Goal: Download file/media

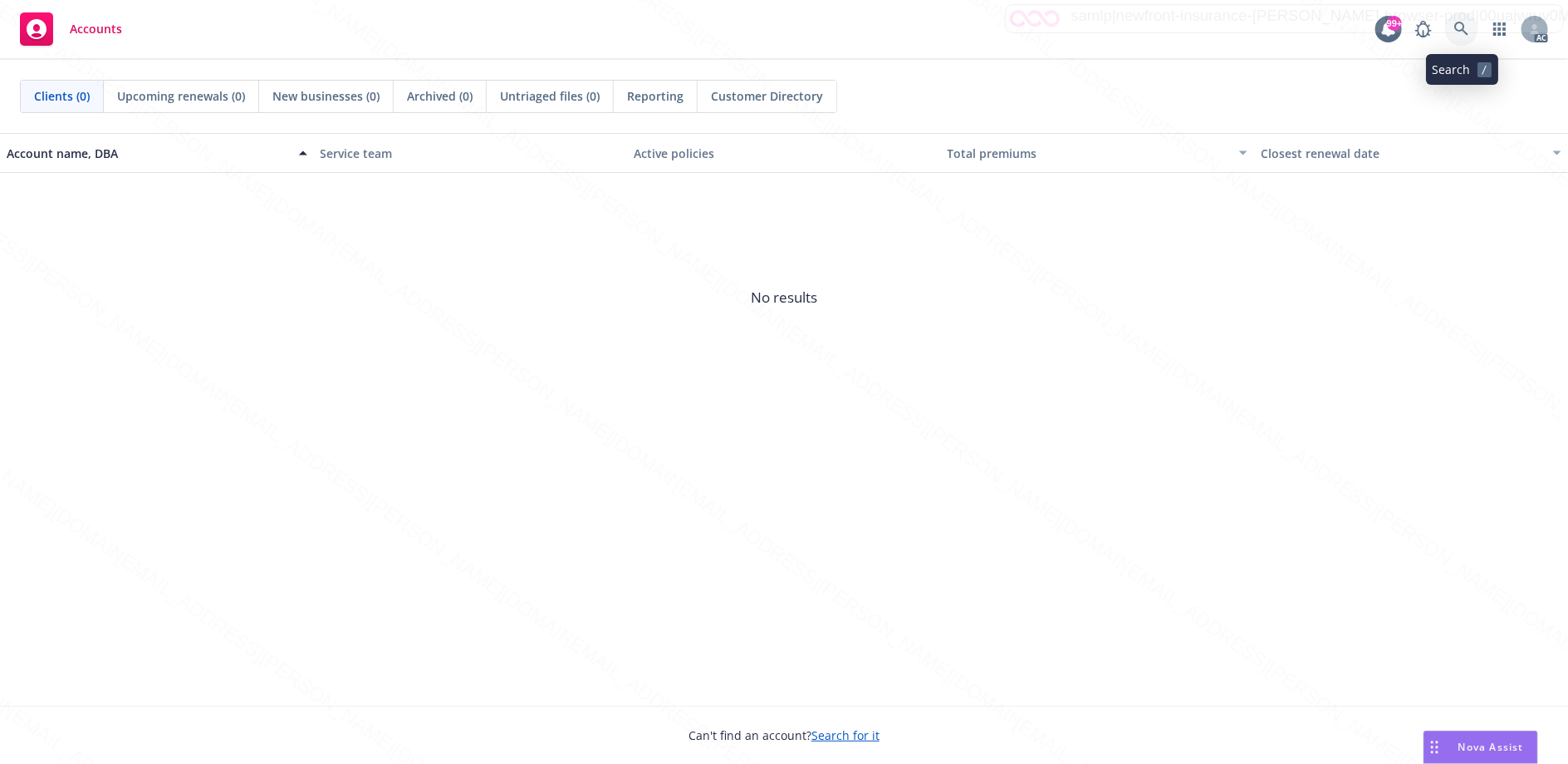
click at [1459, 30] on icon at bounding box center [1461, 28] width 14 height 14
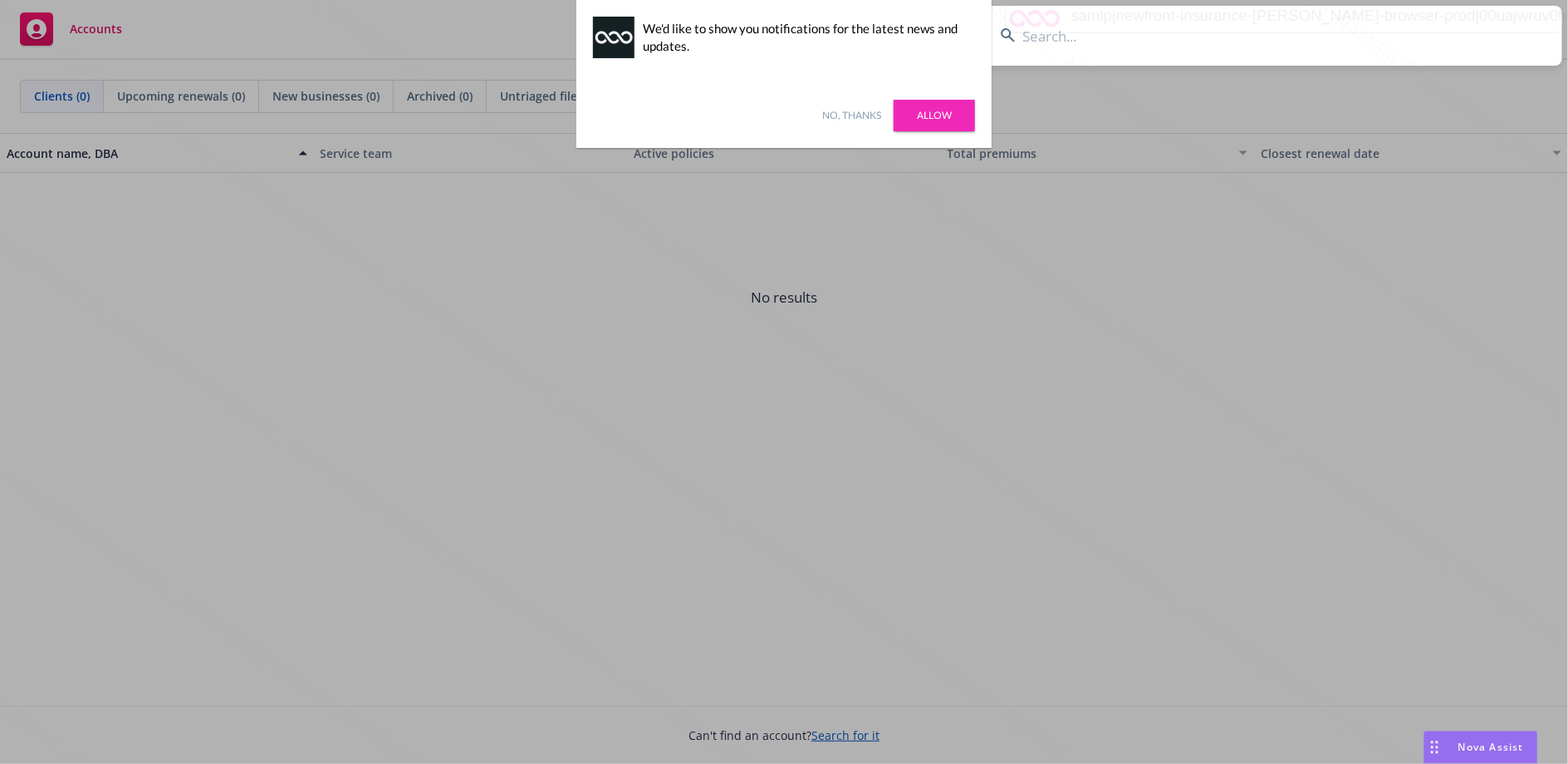
click at [960, 118] on link "Allow" at bounding box center [935, 115] width 82 height 32
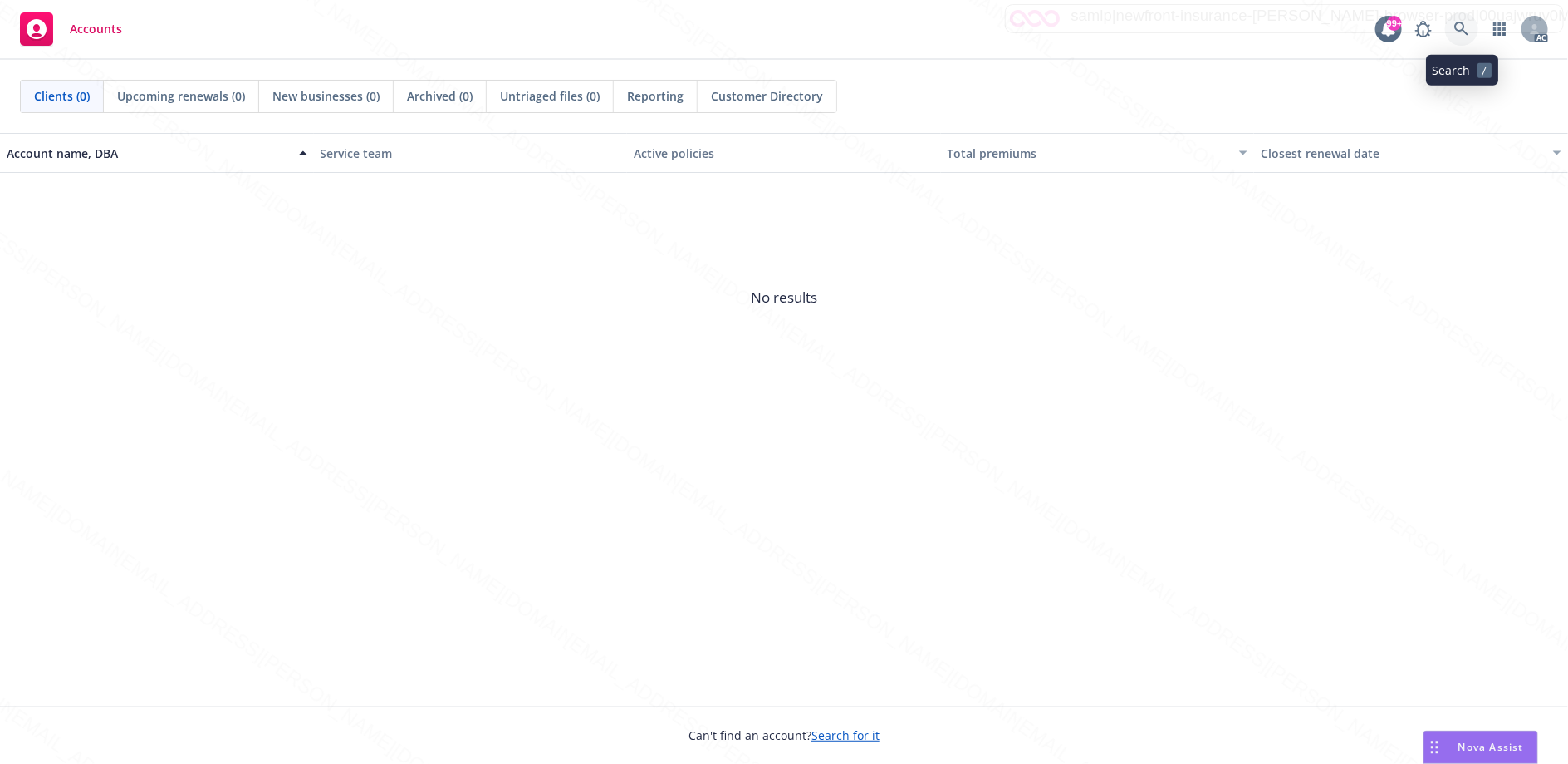
click at [1455, 31] on icon at bounding box center [1462, 29] width 15 height 15
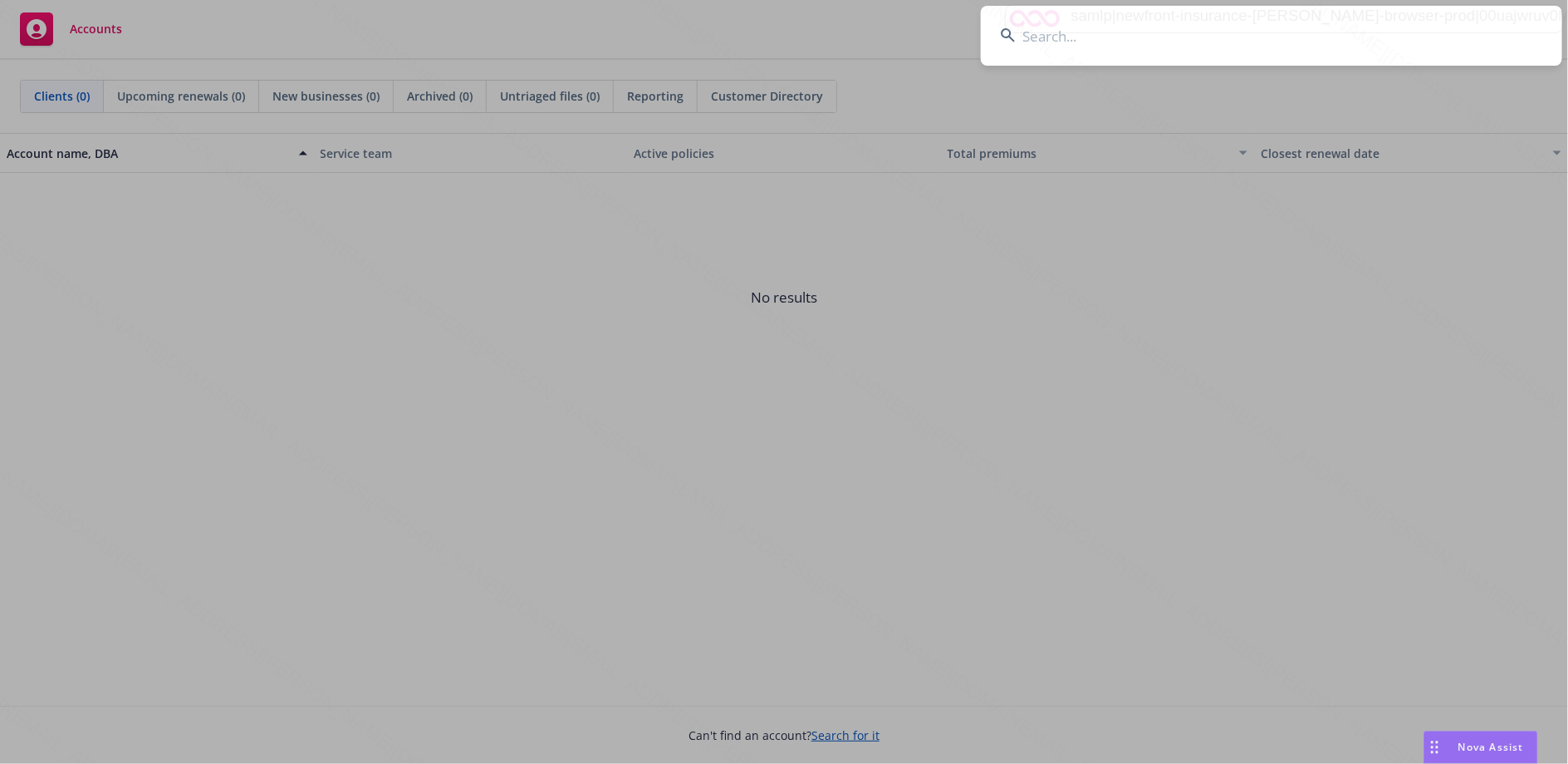
click at [1095, 42] on input at bounding box center [1272, 36] width 582 height 60
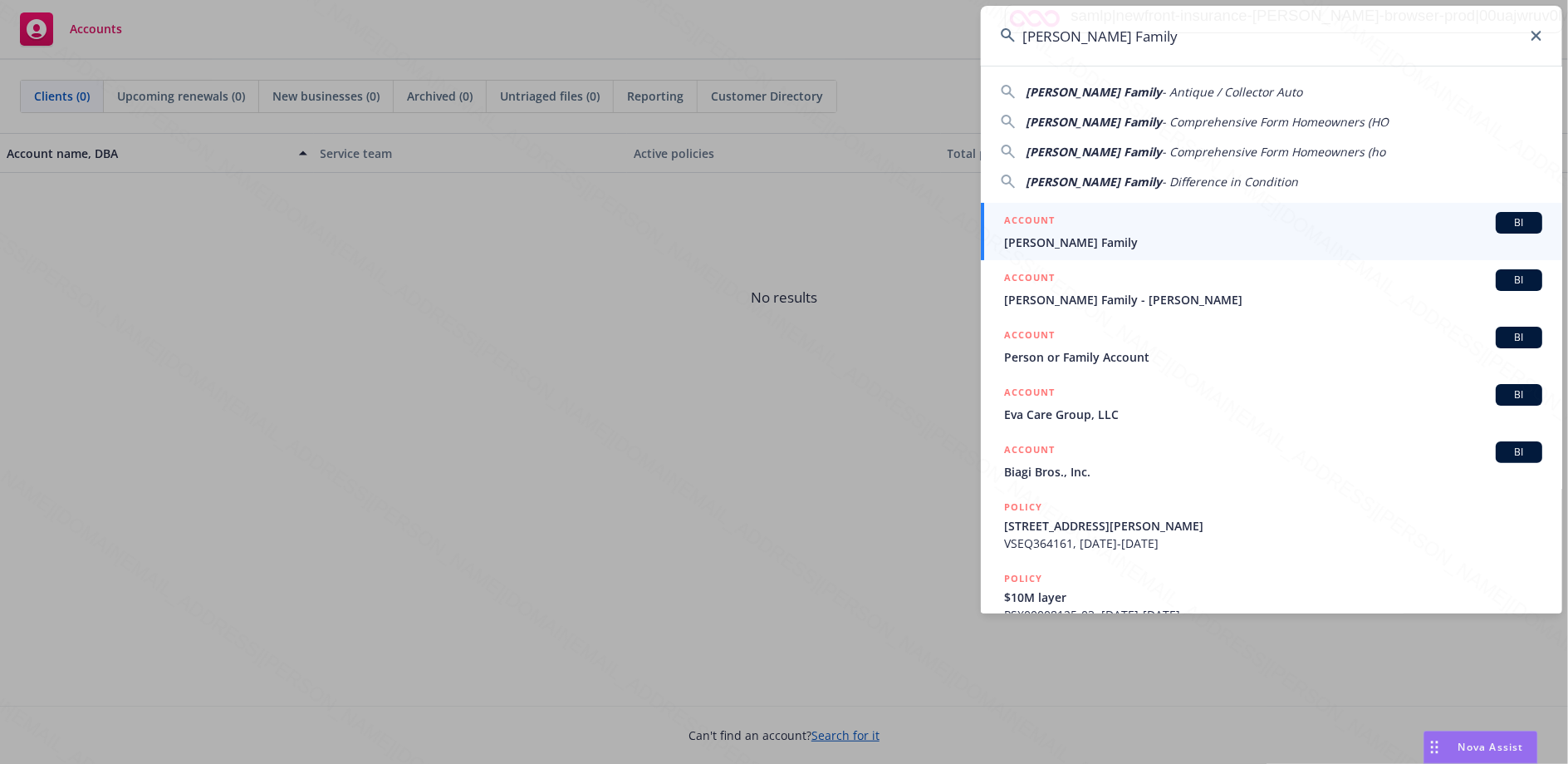
click at [1202, 92] on span "- Antique / Collector Auto" at bounding box center [1233, 91] width 141 height 16
type input "Persing Family - Antique / Collector Auto"
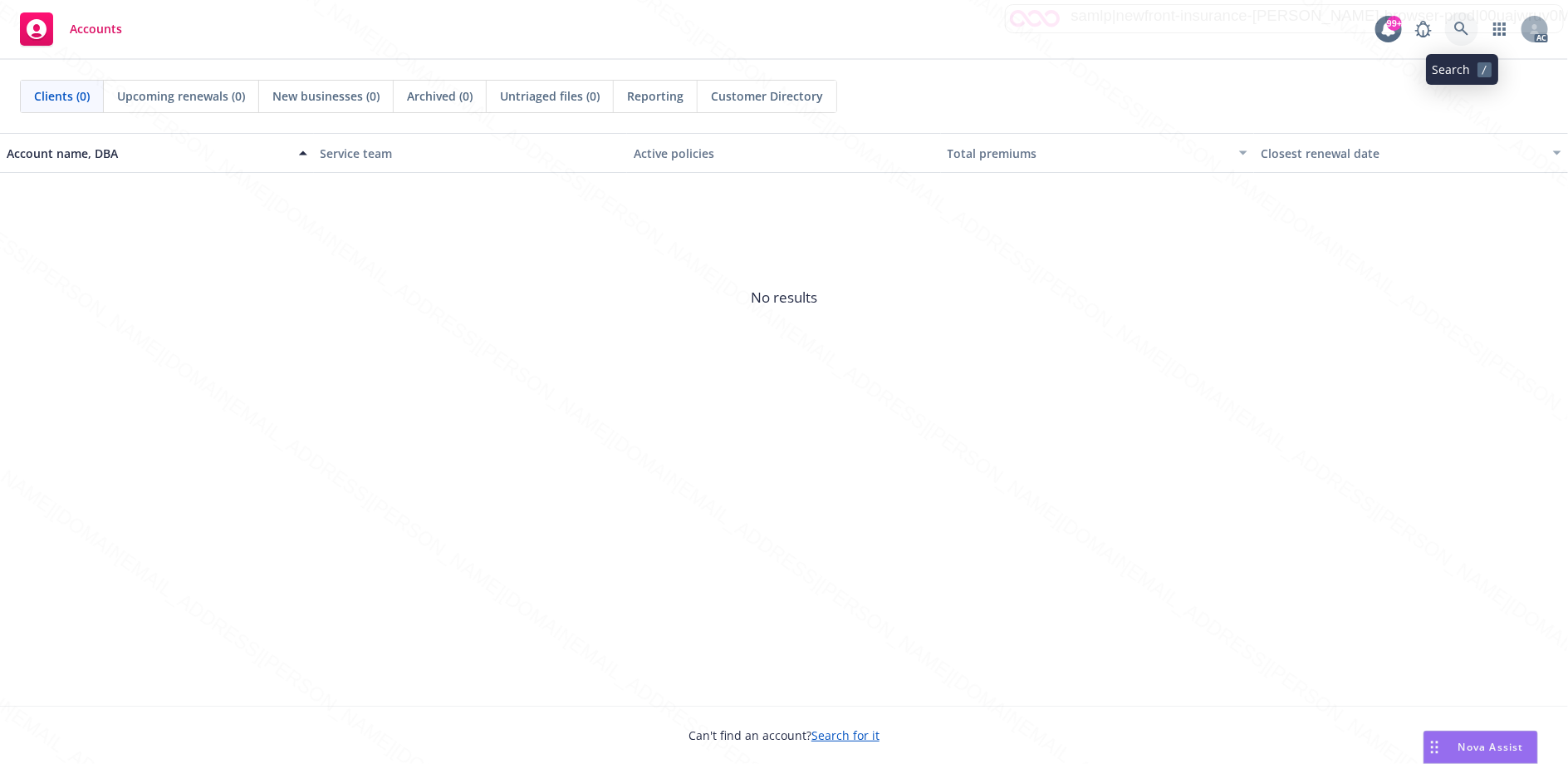
click at [1463, 33] on icon at bounding box center [1462, 29] width 15 height 15
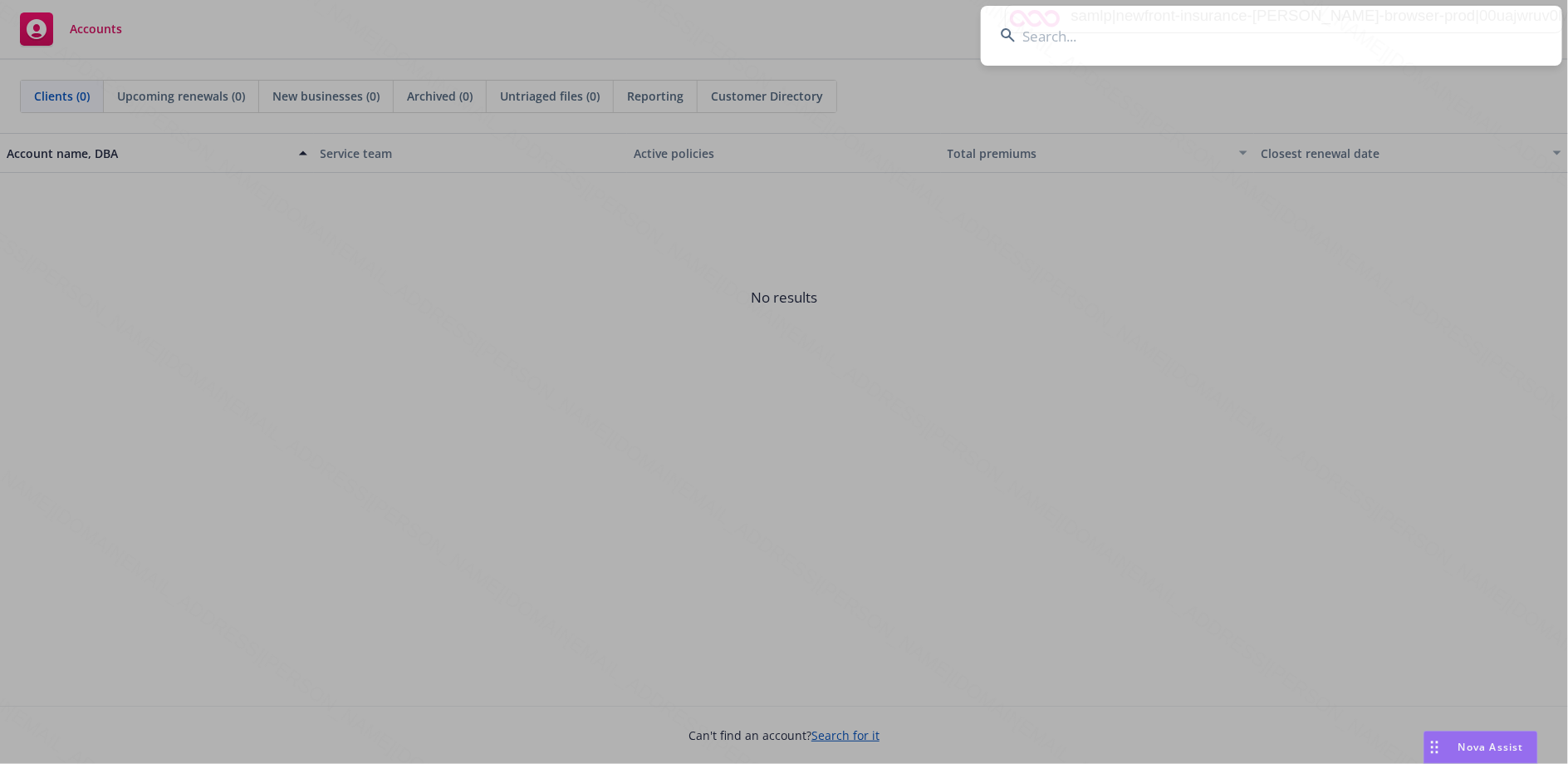
click at [1052, 36] on input at bounding box center [1272, 36] width 582 height 60
paste input "[PERSON_NAME] Family"
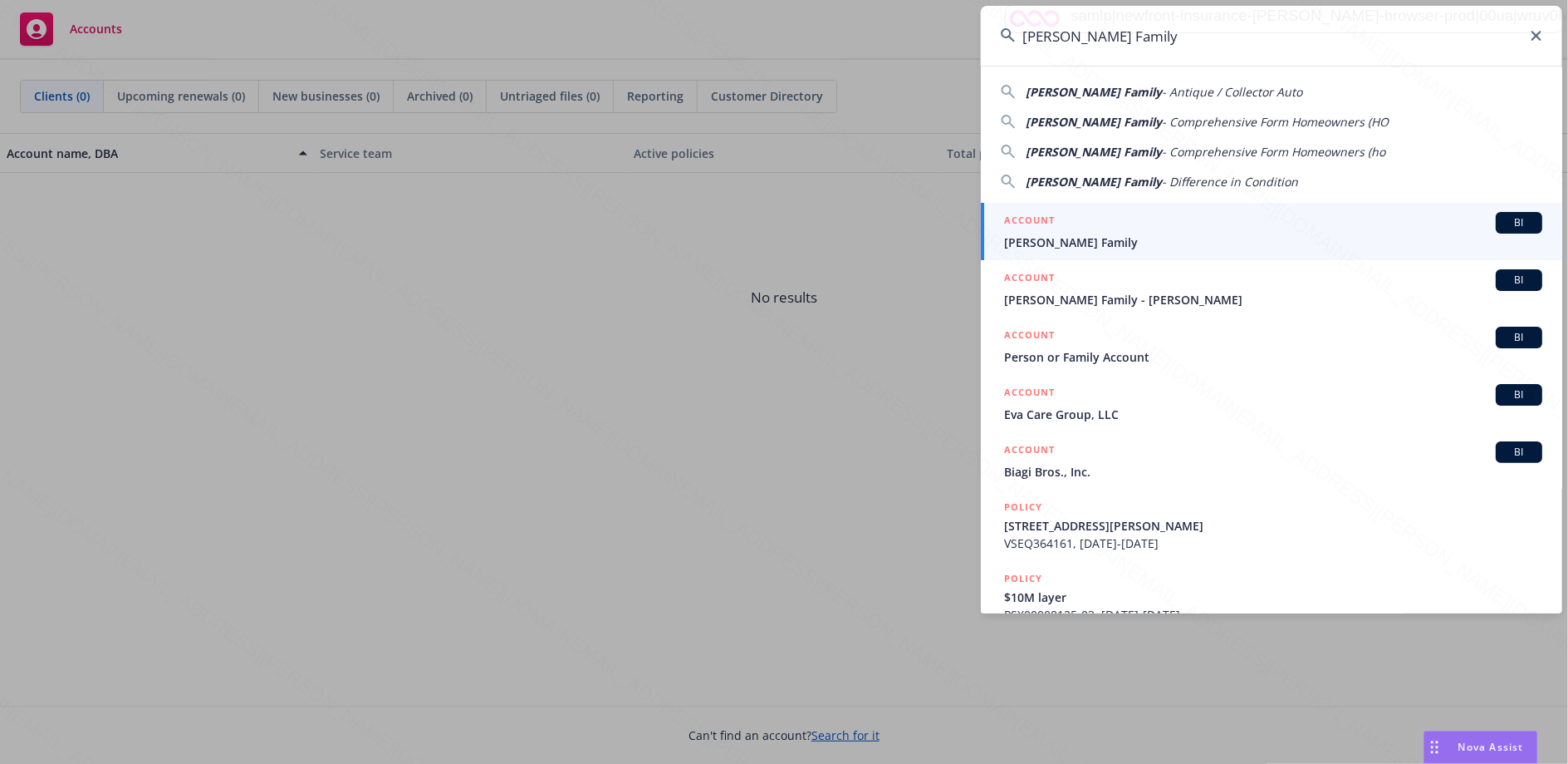
scroll to position [243, 0]
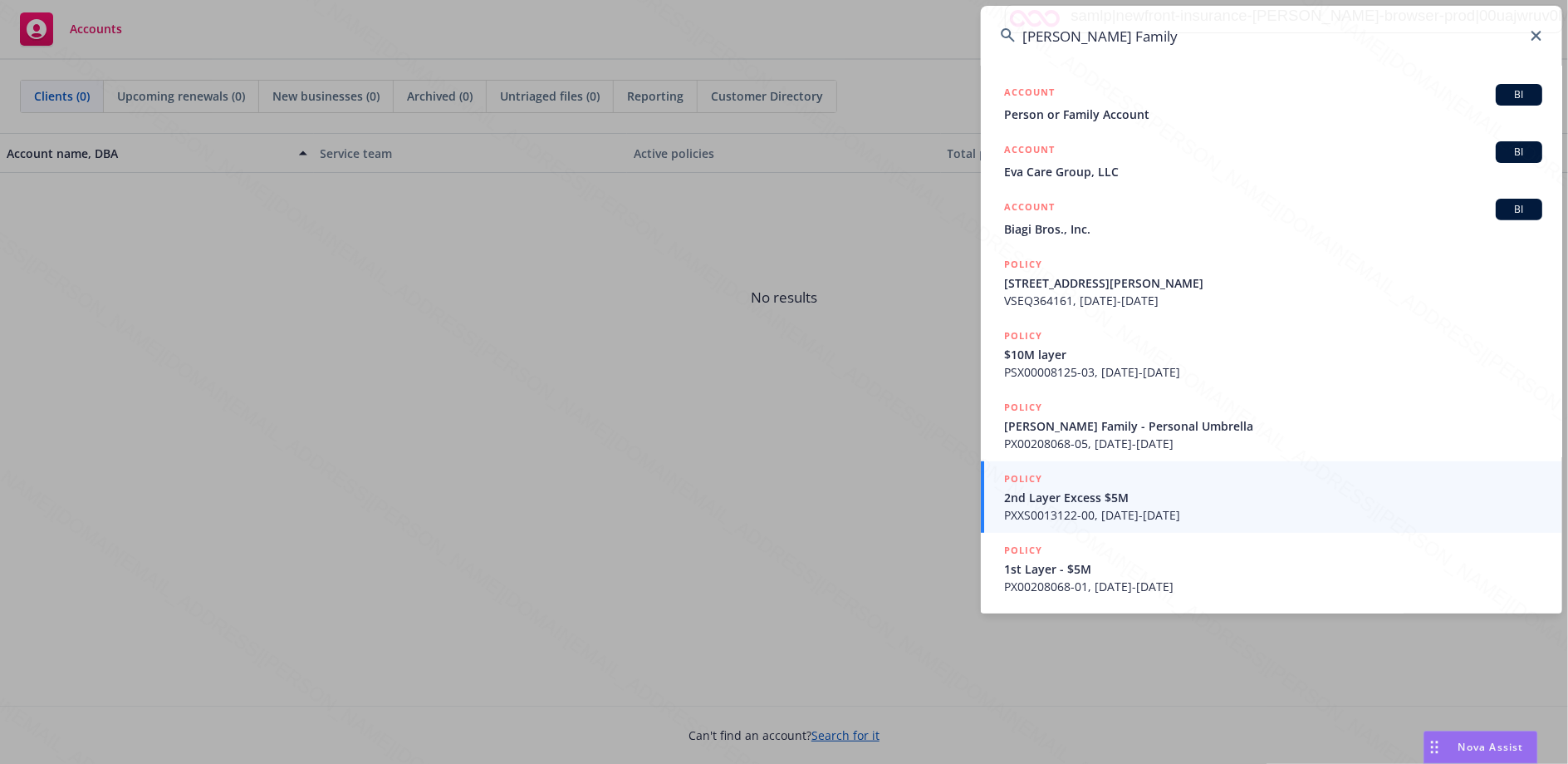
type input "[PERSON_NAME] Family"
click at [1538, 35] on icon at bounding box center [1536, 36] width 10 height 10
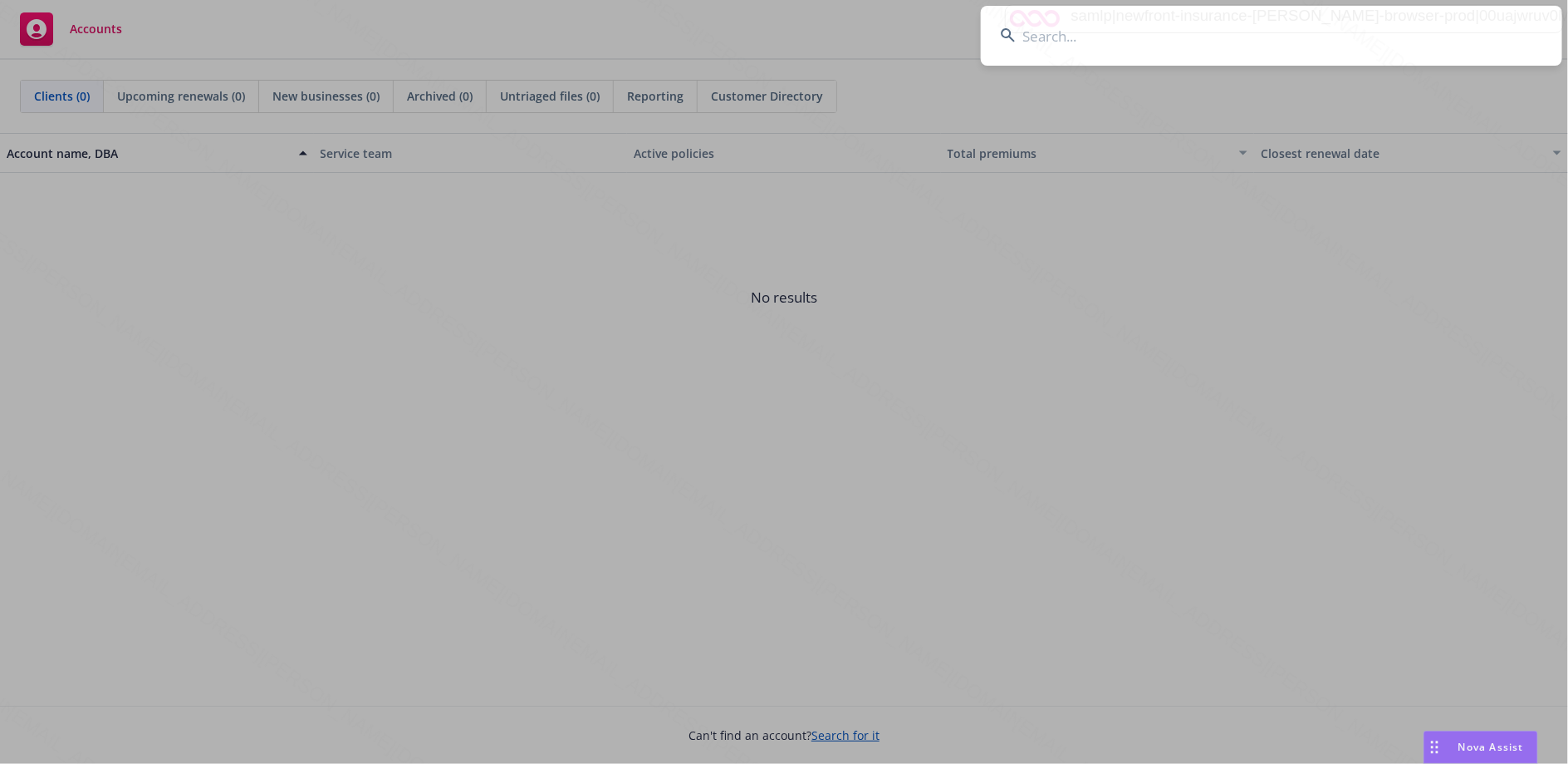
click at [1060, 45] on input at bounding box center [1272, 36] width 582 height 60
paste input "[PERSON_NAME] & [PERSON_NAME]"
click at [1073, 45] on input "[PERSON_NAME] & [PERSON_NAME]" at bounding box center [1272, 36] width 582 height 60
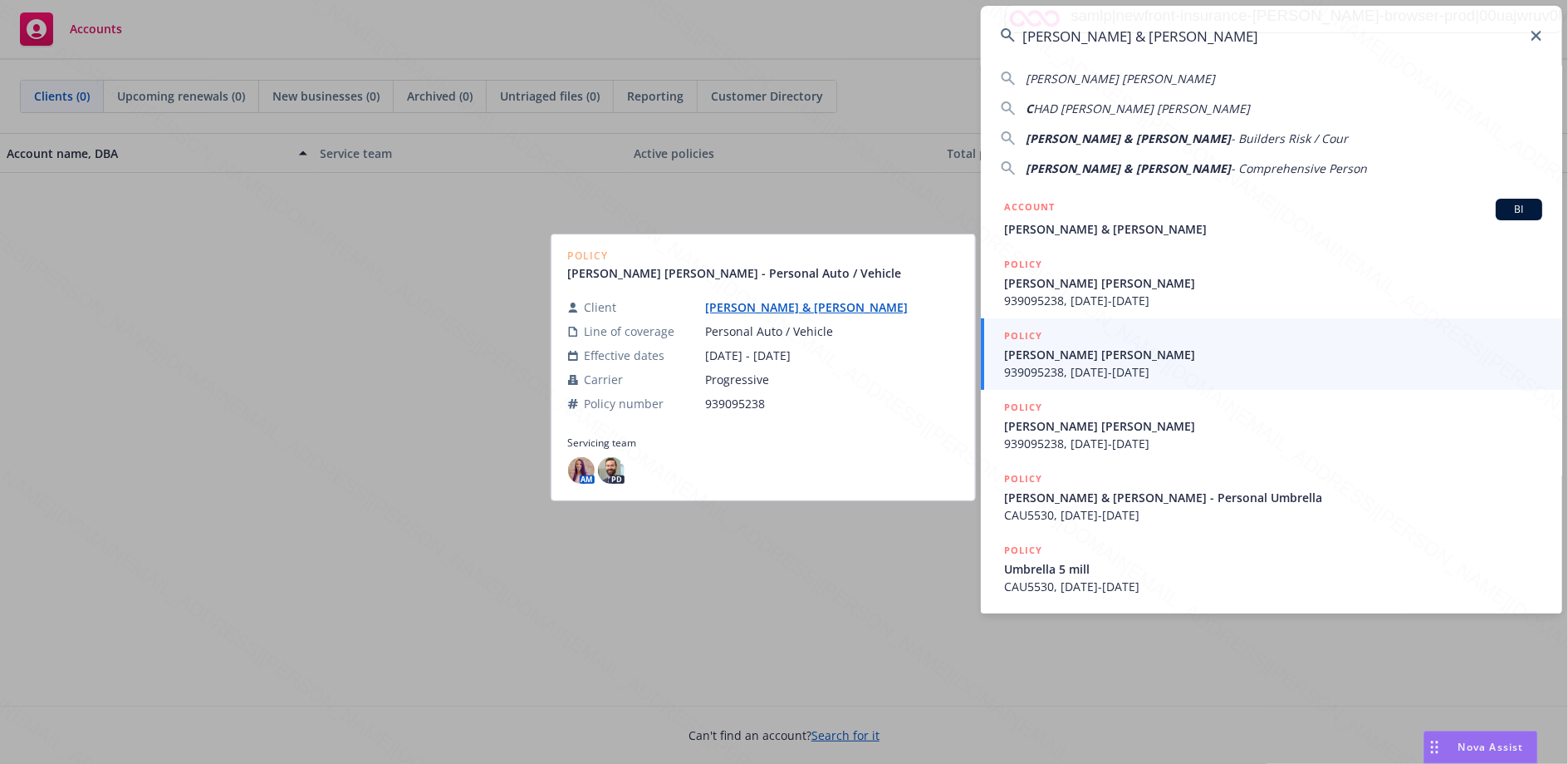
scroll to position [0, 0]
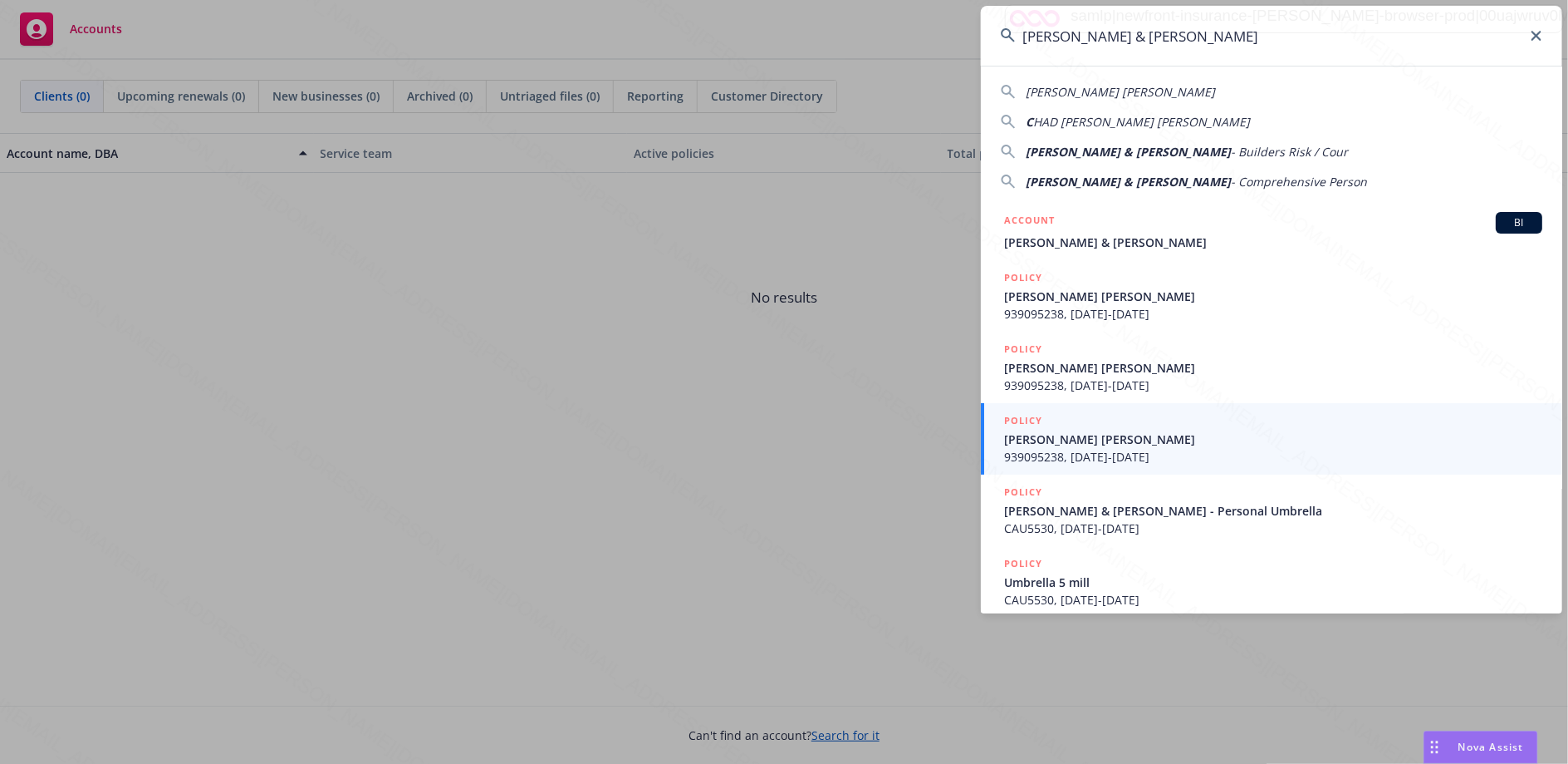
type input "[PERSON_NAME] & [PERSON_NAME]"
click at [1538, 36] on icon at bounding box center [1536, 36] width 10 height 10
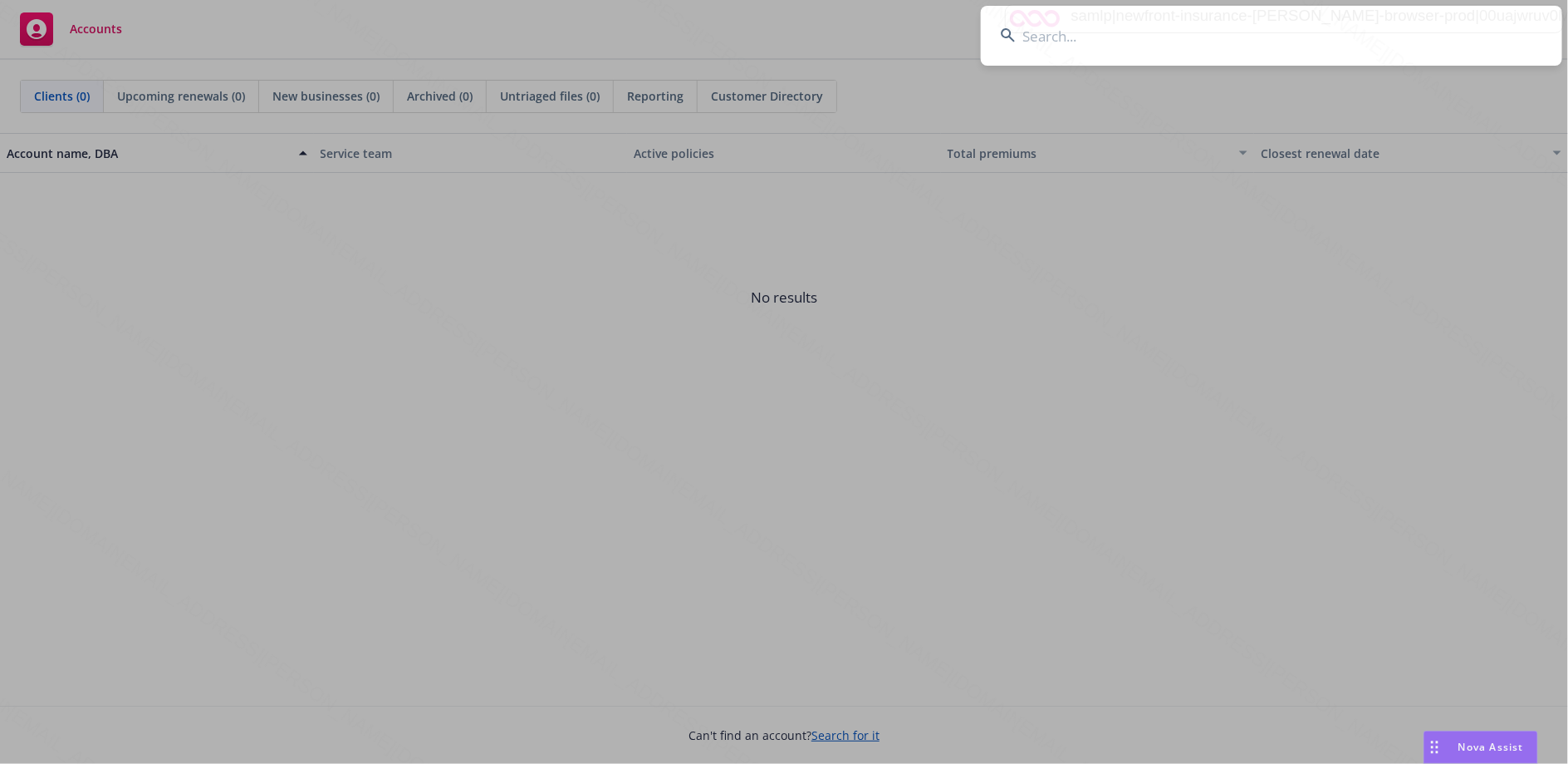
click at [1082, 42] on input at bounding box center [1272, 36] width 582 height 60
paste input "b2064ed6-2dfe-4464-a82a-d868e9db393b"
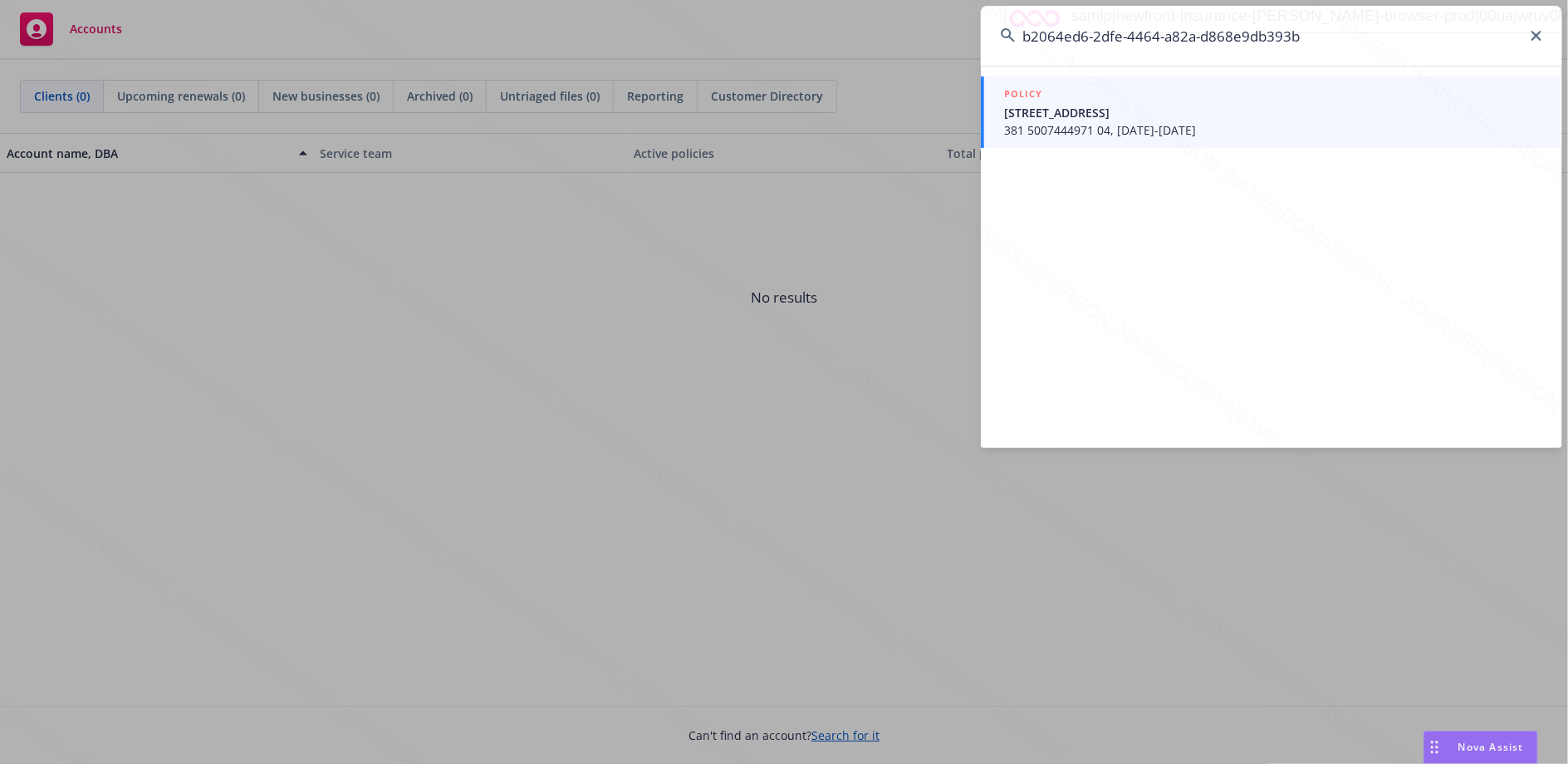
type input "b2064ed6-2dfe-4464-a82a-d868e9db393b"
click at [1540, 33] on icon at bounding box center [1536, 36] width 10 height 10
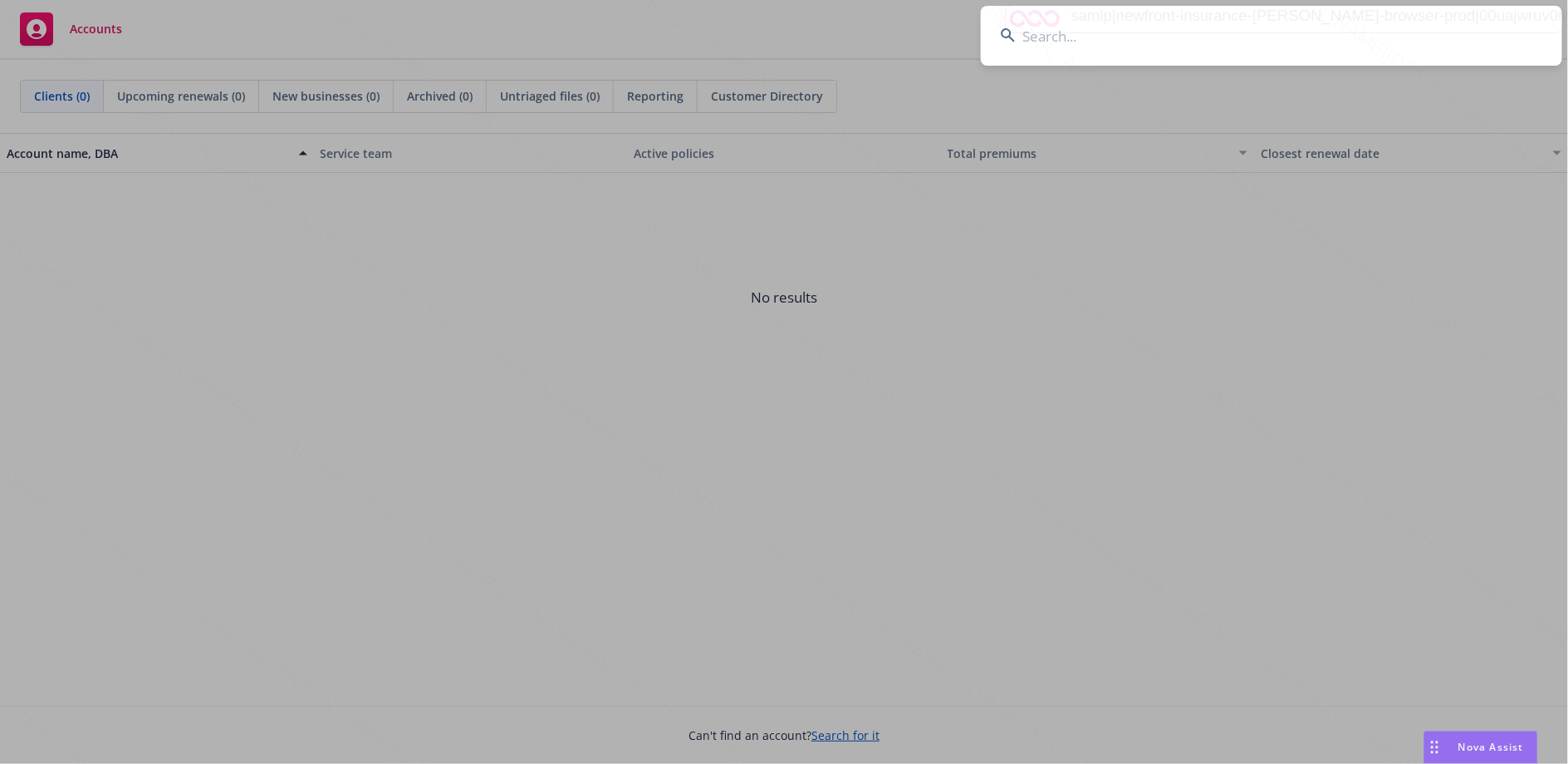
click at [1085, 42] on input at bounding box center [1272, 36] width 582 height 60
paste input "5b923065-cb99-47e8-b421-f16d01a5111f"
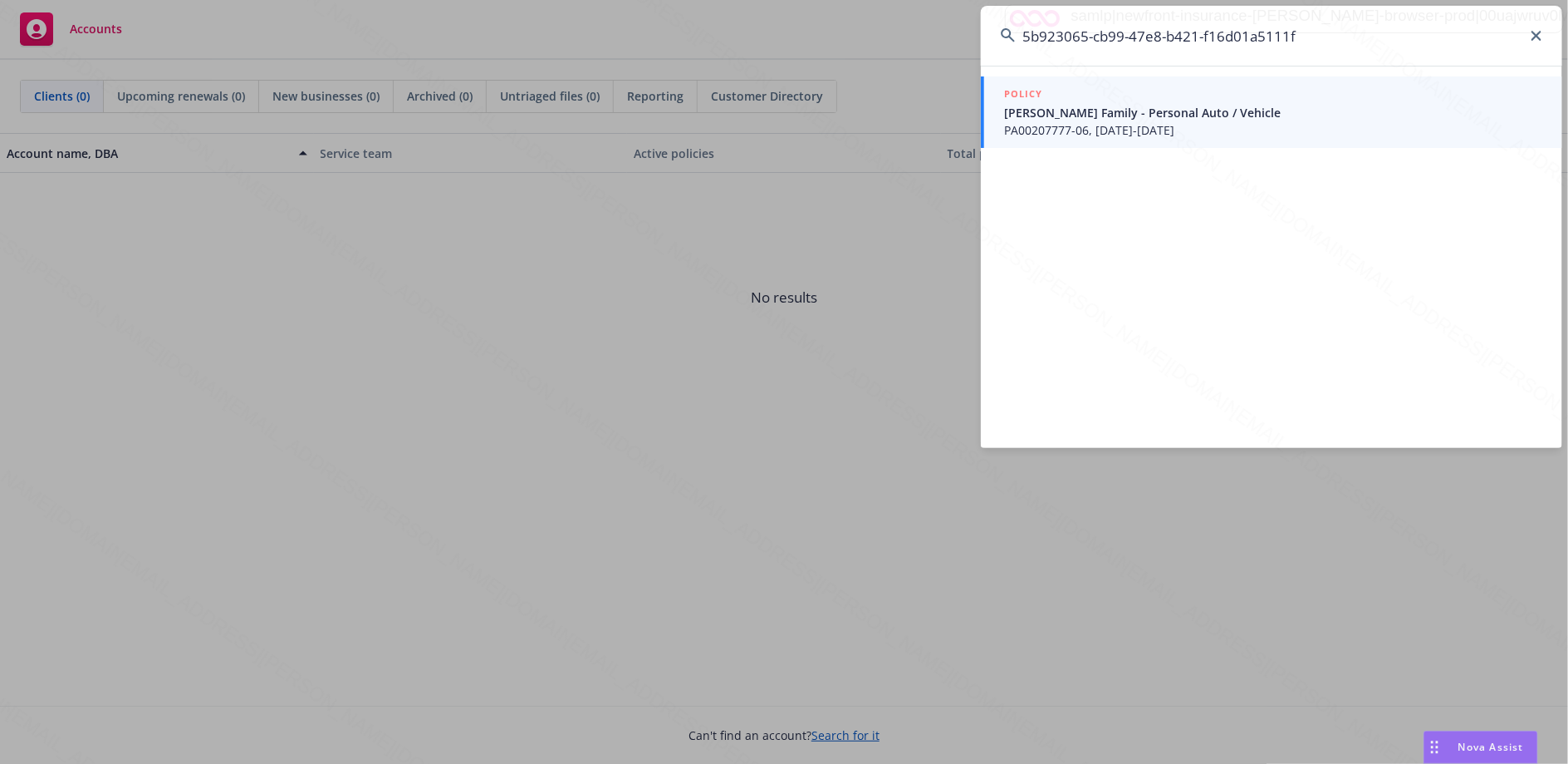
type input "5b923065-cb99-47e8-b421-f16d01a5111f"
click at [1132, 117] on span "Persing Family - Personal Auto / Vehicle" at bounding box center [1273, 113] width 539 height 18
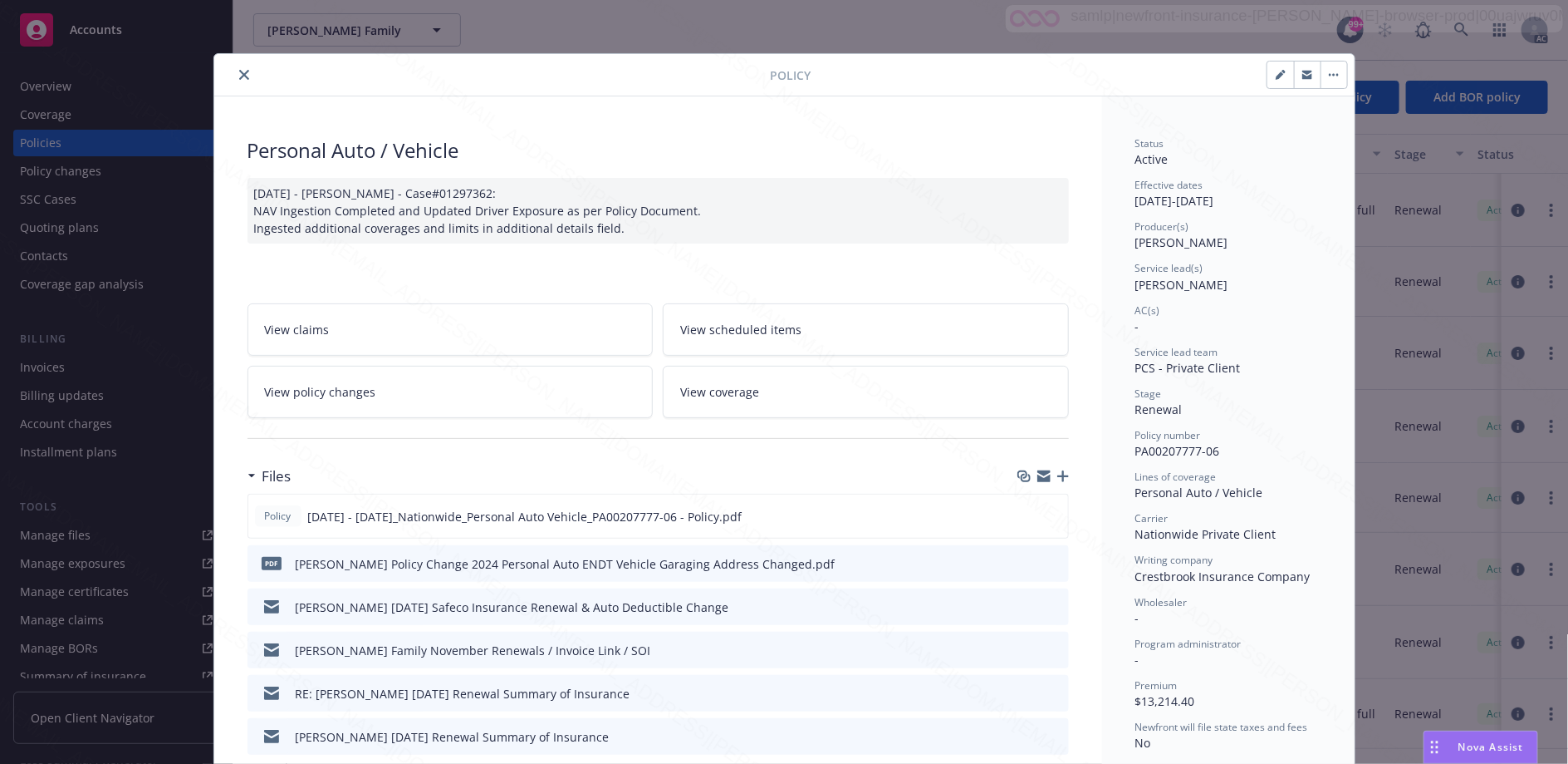
click at [239, 78] on icon "close" at bounding box center [244, 74] width 10 height 10
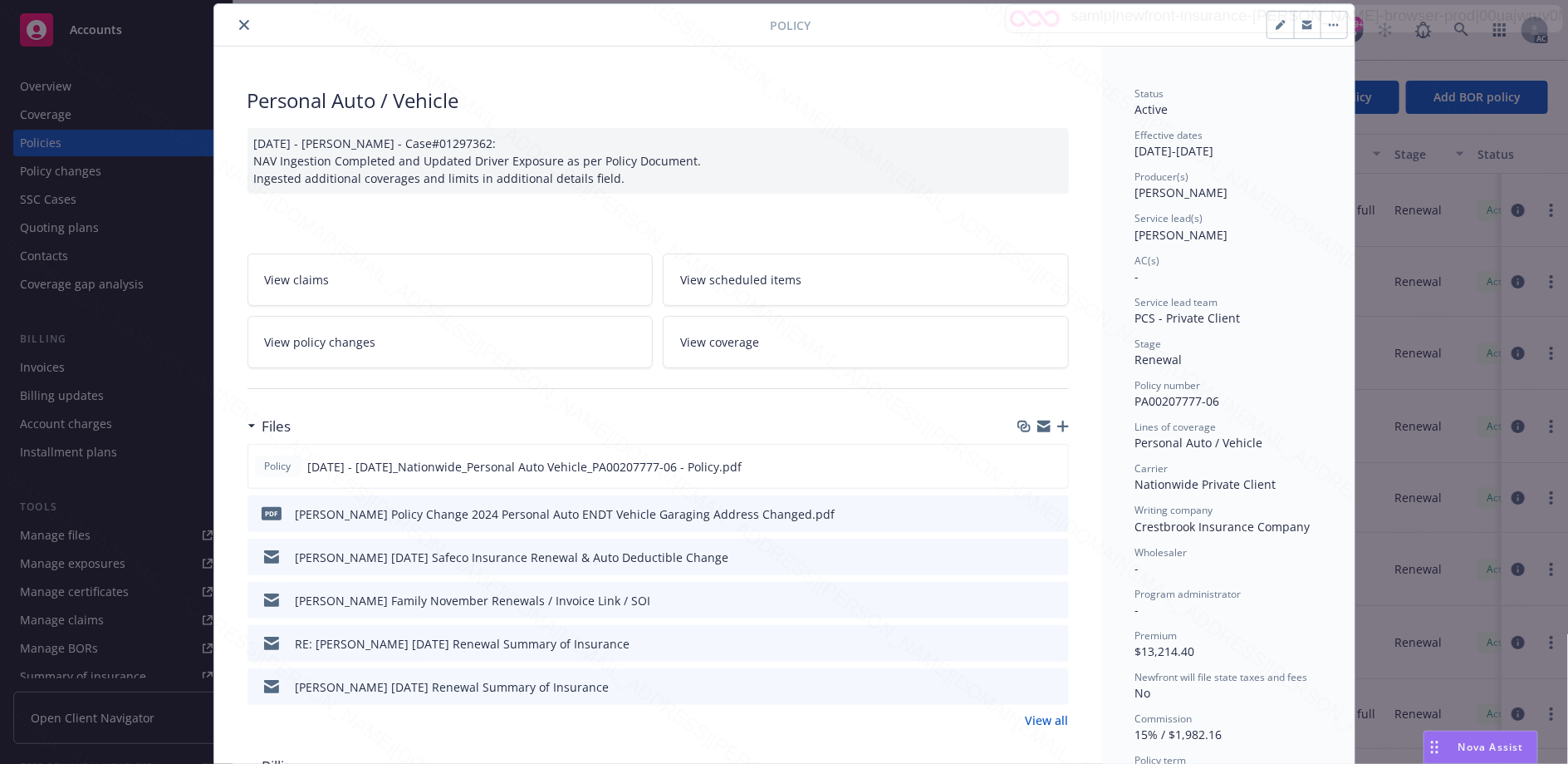
click at [239, 23] on icon "close" at bounding box center [244, 24] width 10 height 10
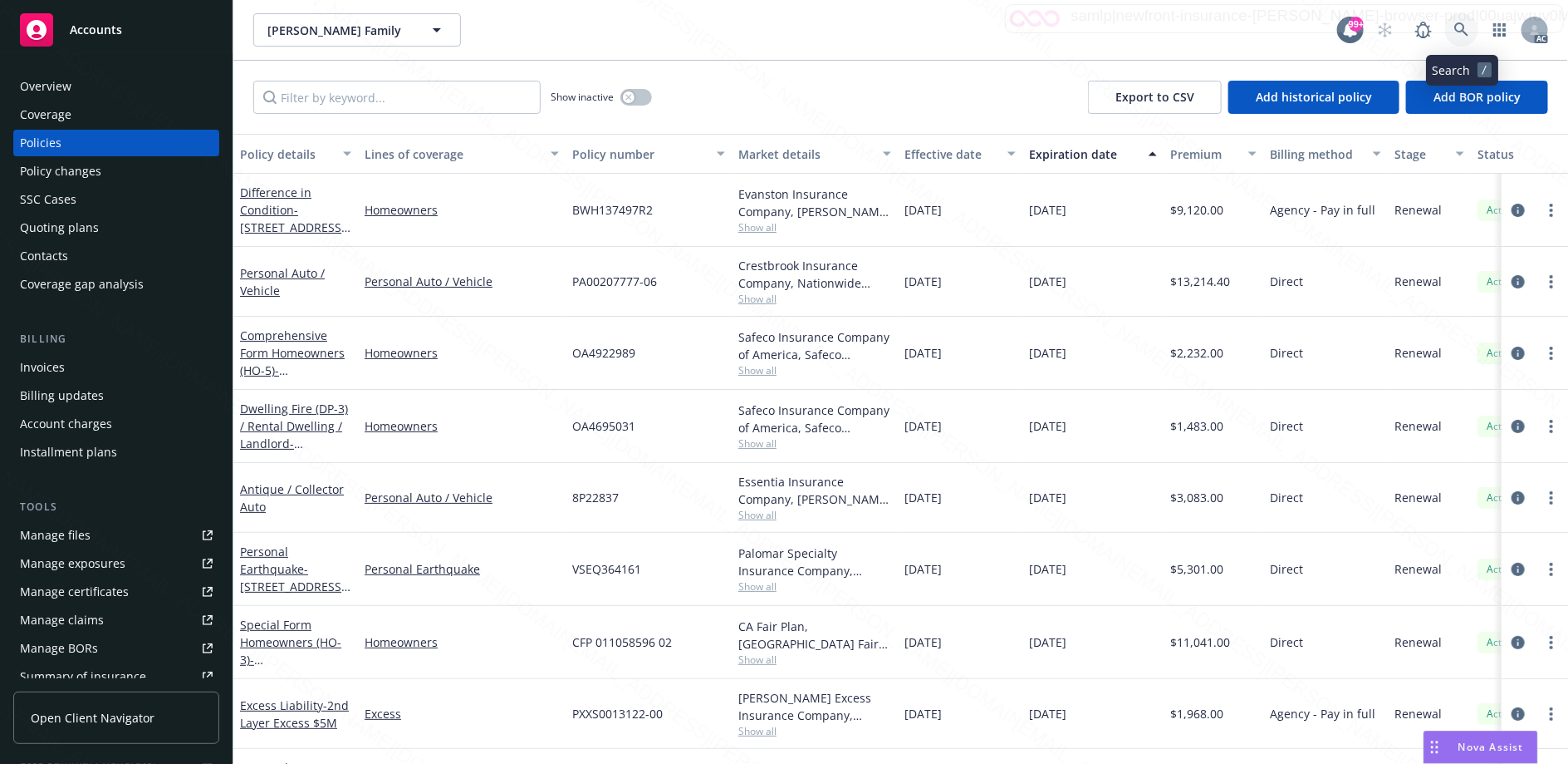
click at [1458, 25] on icon at bounding box center [1462, 30] width 15 height 15
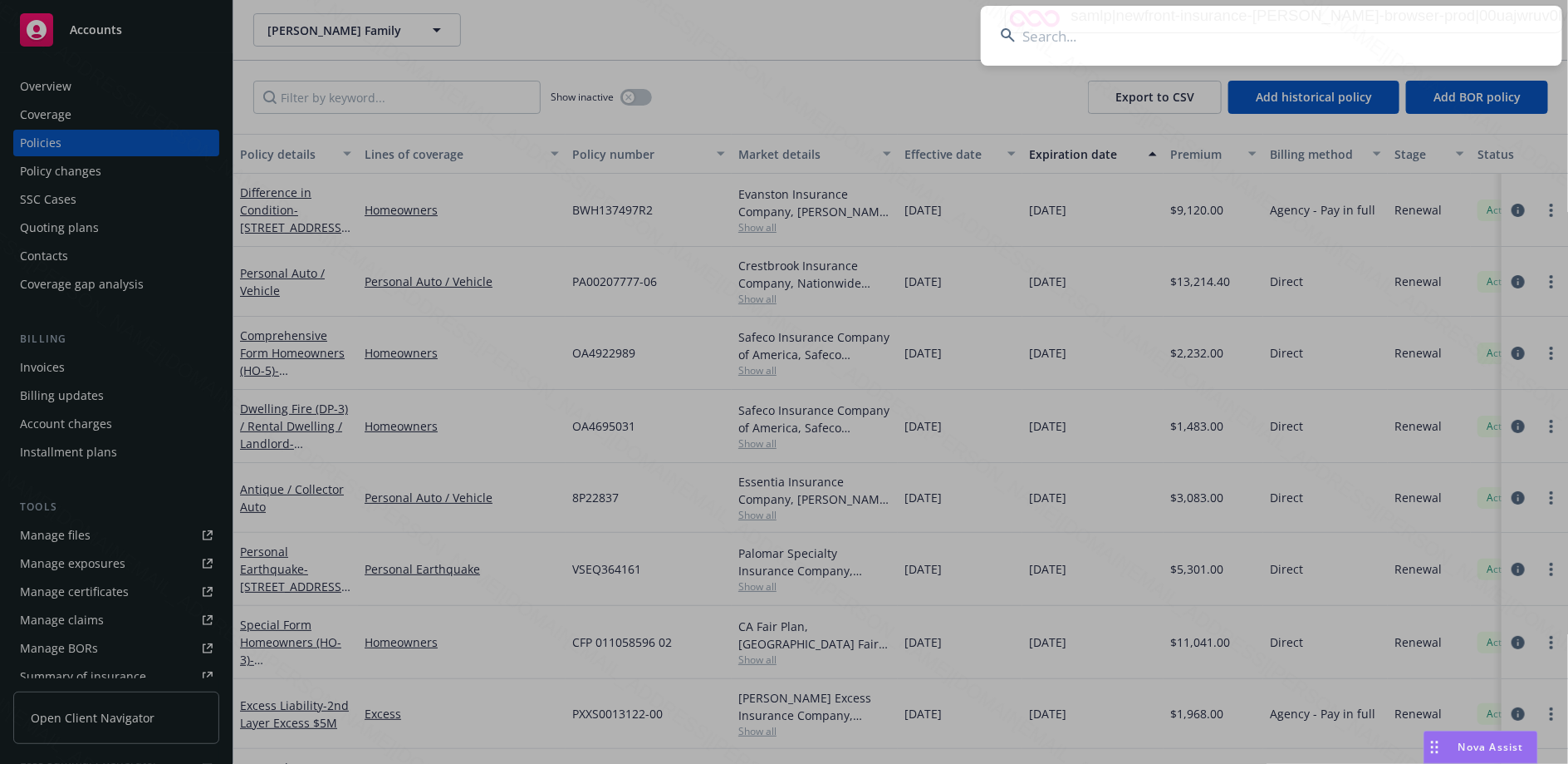
click at [1043, 38] on input at bounding box center [1272, 36] width 582 height 60
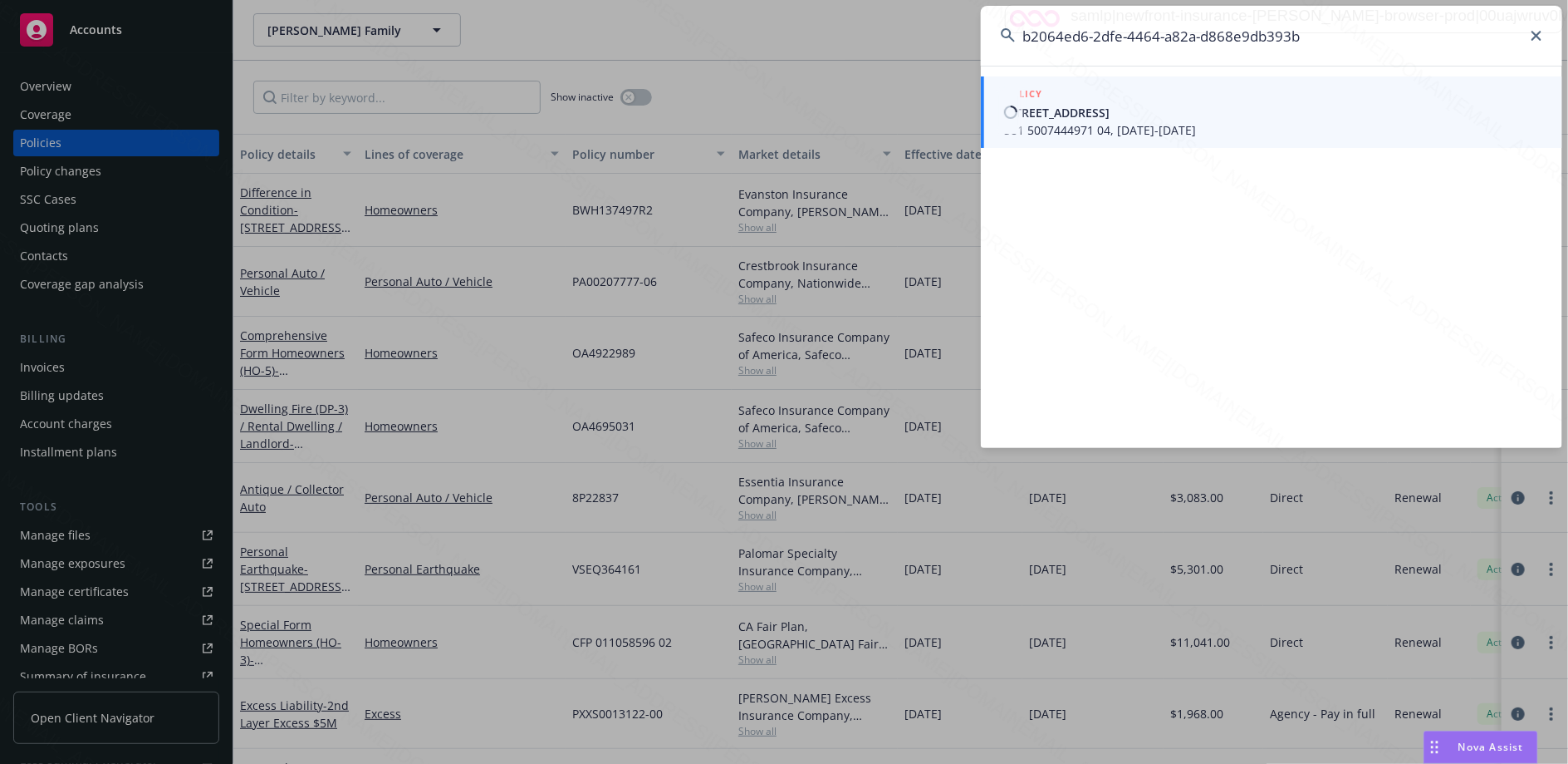
type input "b2064ed6-2dfe-4464-a82a-d868e9db393b"
click at [1062, 111] on span "[STREET_ADDRESS]" at bounding box center [1273, 113] width 539 height 18
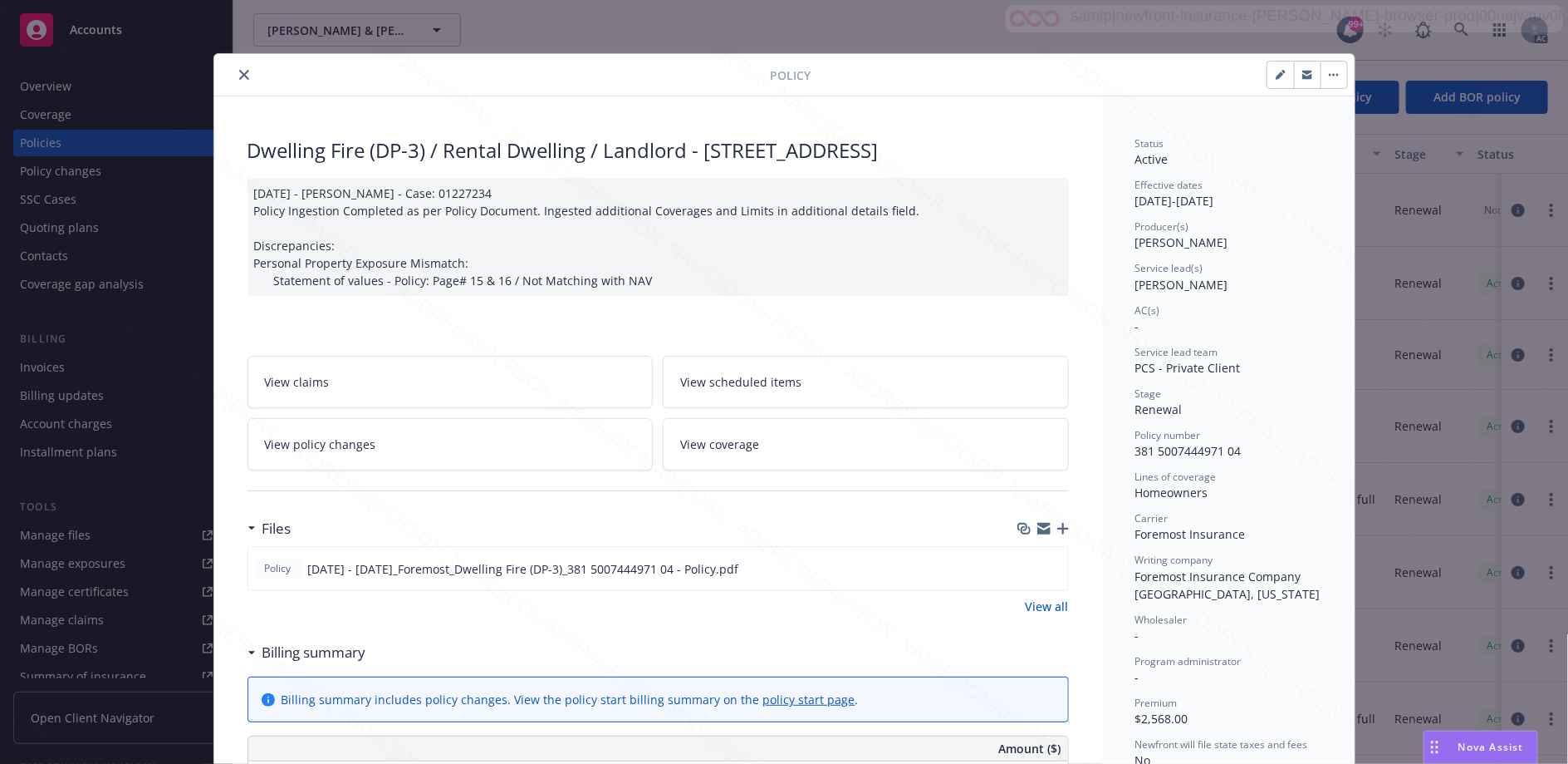
scroll to position [498, 0]
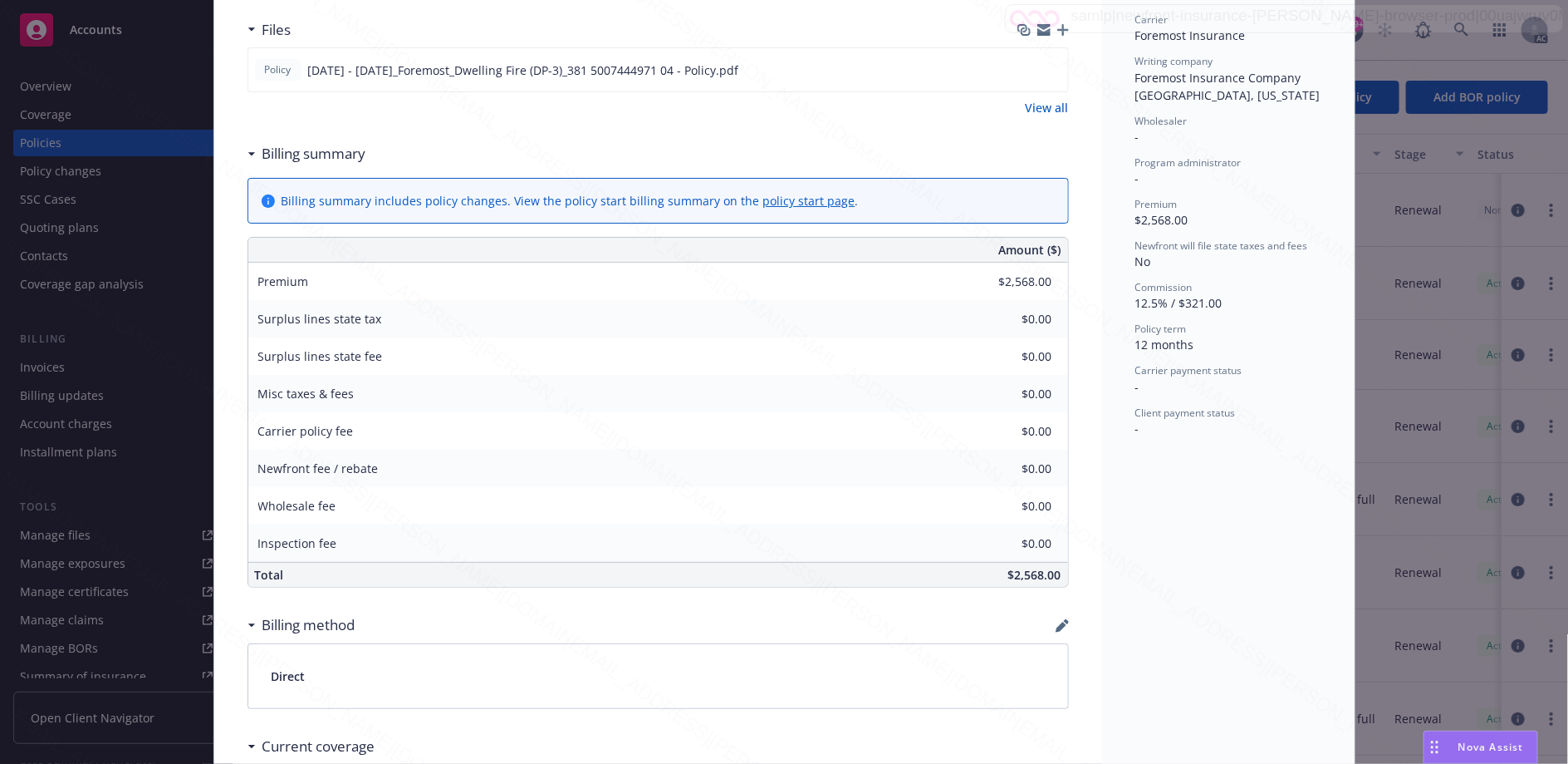
click at [236, 185] on div "Dwelling Fire (DP-3) / Rental Dwelling / Landlord - [STREET_ADDRESS] [DATE] - […" at bounding box center [658, 338] width 888 height 1480
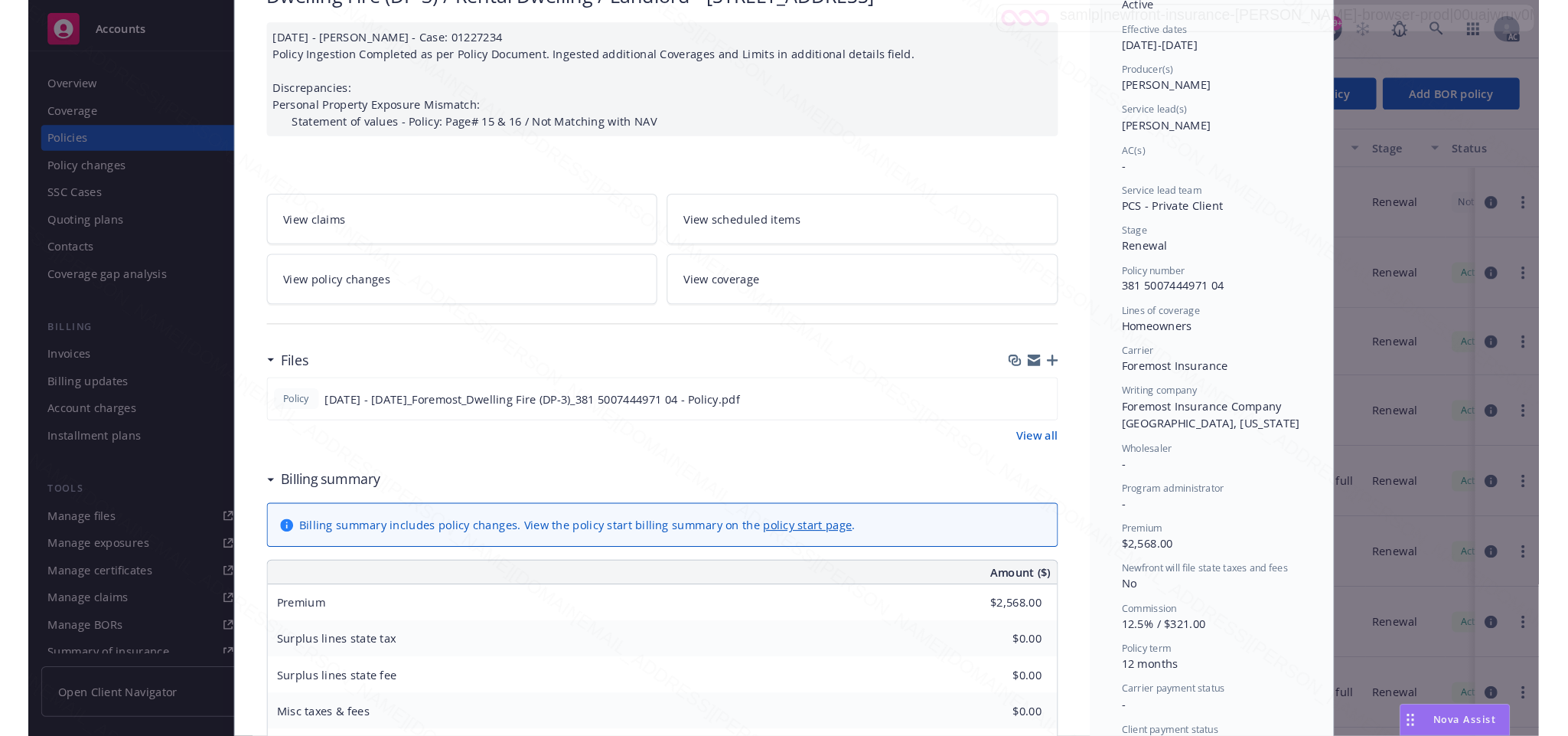
scroll to position [0, 0]
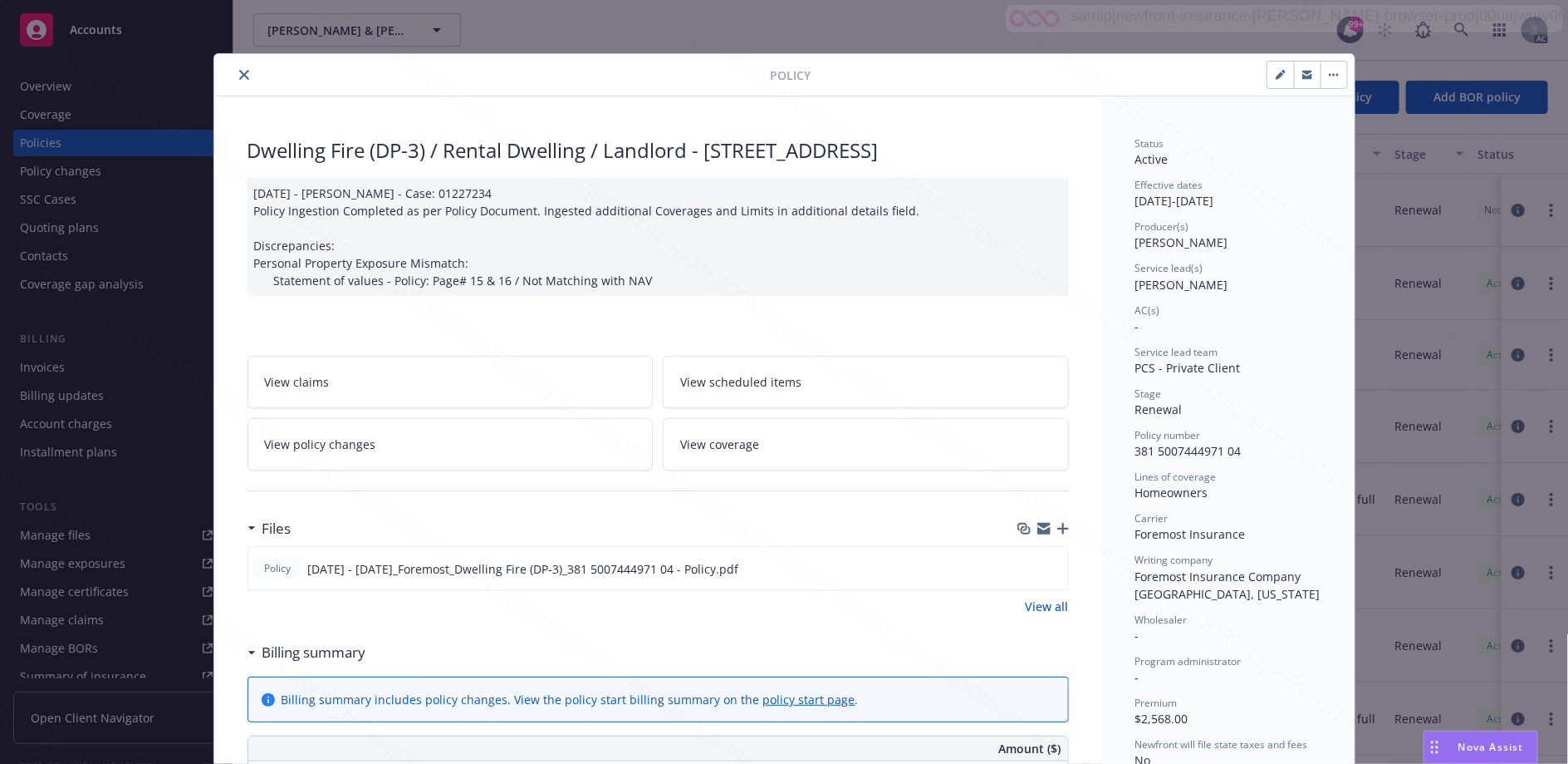
click at [239, 75] on icon "close" at bounding box center [244, 74] width 10 height 10
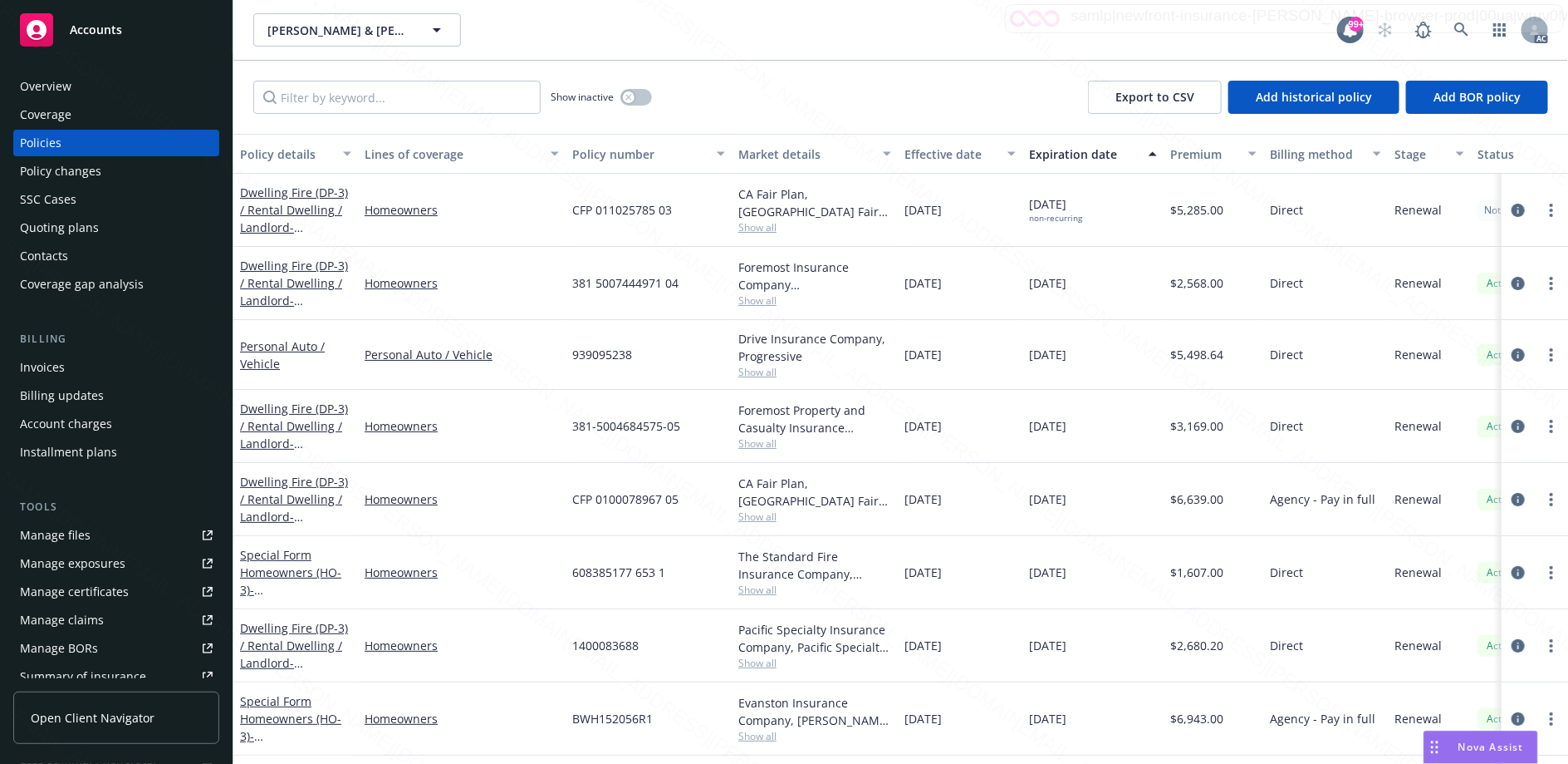
click at [619, 282] on span "381 5007444971 04" at bounding box center [625, 283] width 106 height 18
click at [1542, 280] on link "more" at bounding box center [1551, 283] width 20 height 20
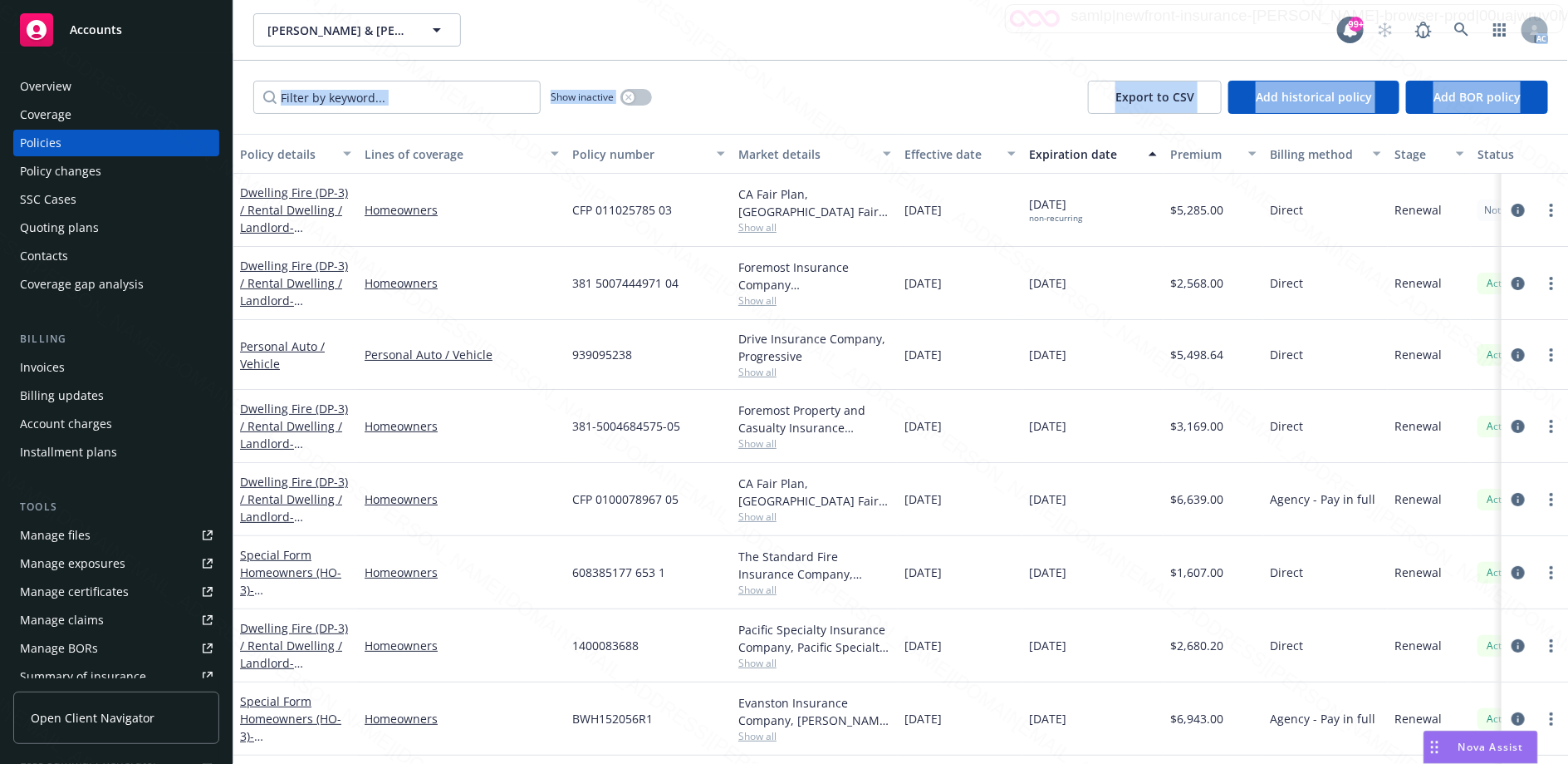
drag, startPoint x: 1563, startPoint y: 60, endPoint x: 1708, endPoint y: 53, distance: 145.2
click at [1568, 53] on html "Accounts Overview Coverage Policies Policy changes SSC Cases Quoting plans Cont…" at bounding box center [784, 382] width 1568 height 764
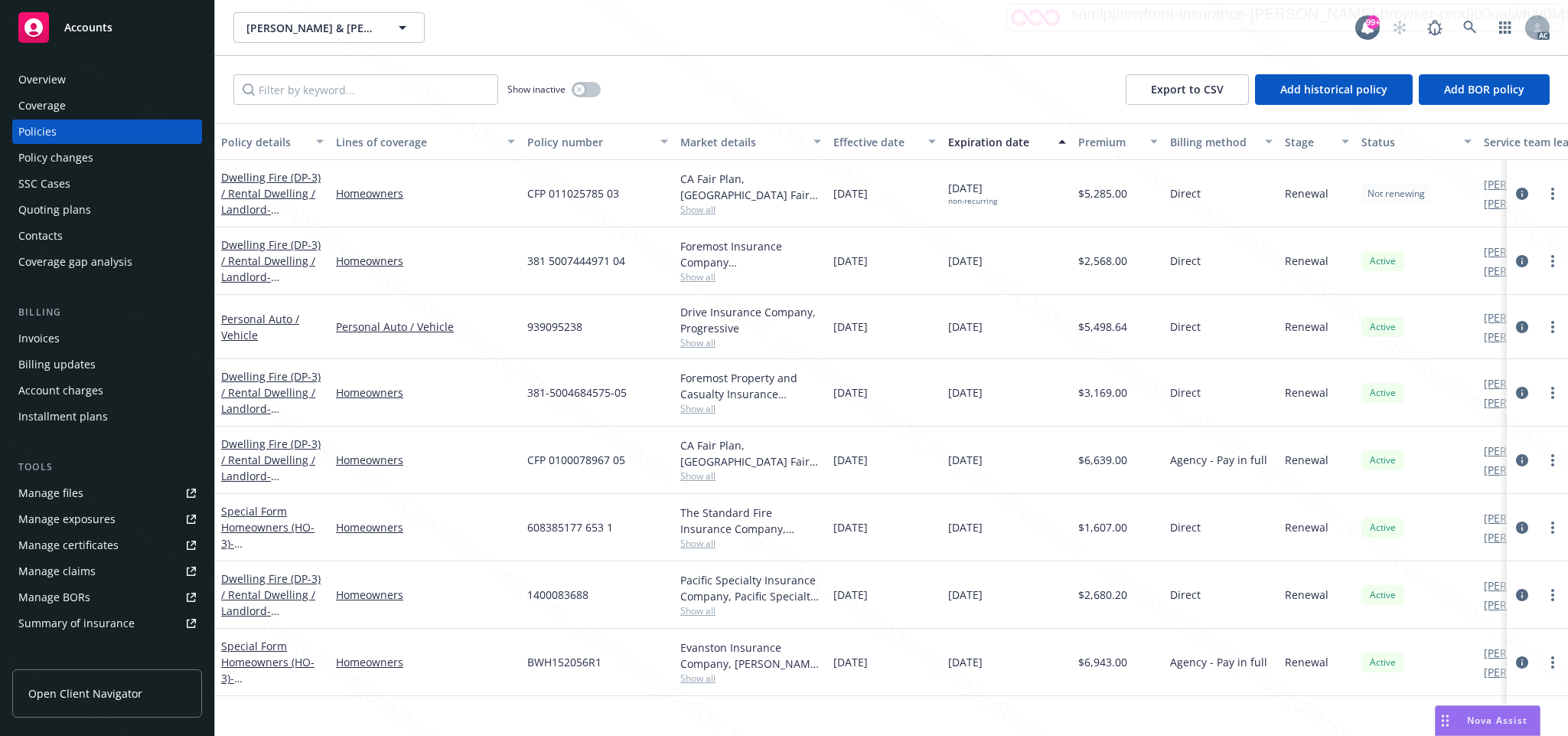
click at [255, 253] on div "Dwelling Fire (DP-3) / Rental Dwelling / Landlord - [STREET_ADDRESS]" at bounding box center [272, 261] width 103 height 48
click at [257, 259] on link "Dwelling Fire (DP-3) / Rental Dwelling / Landlord - [STREET_ADDRESS]" at bounding box center [271, 268] width 99 height 63
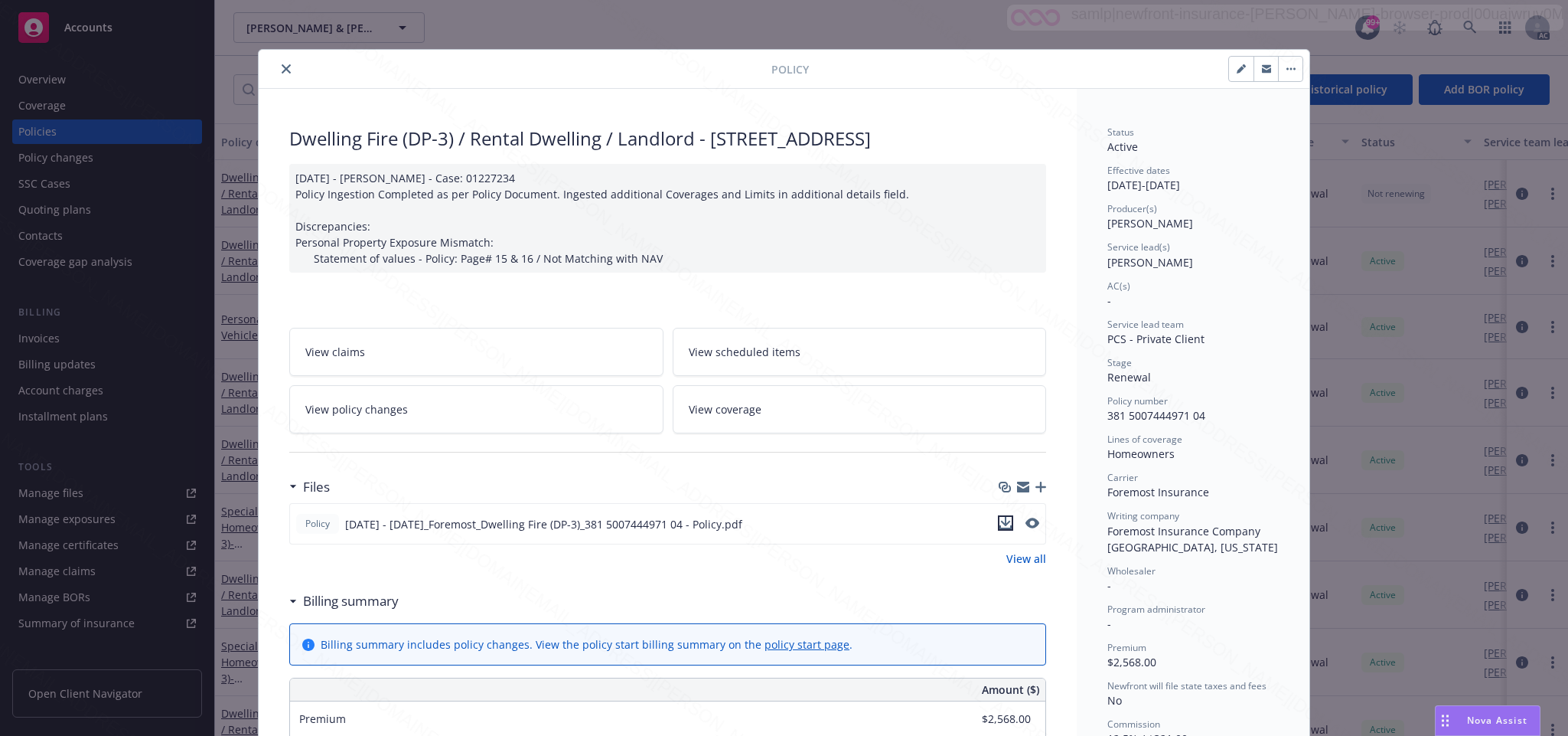
click at [999, 529] on icon "download file" at bounding box center [1005, 523] width 12 height 12
